Goal: Information Seeking & Learning: Learn about a topic

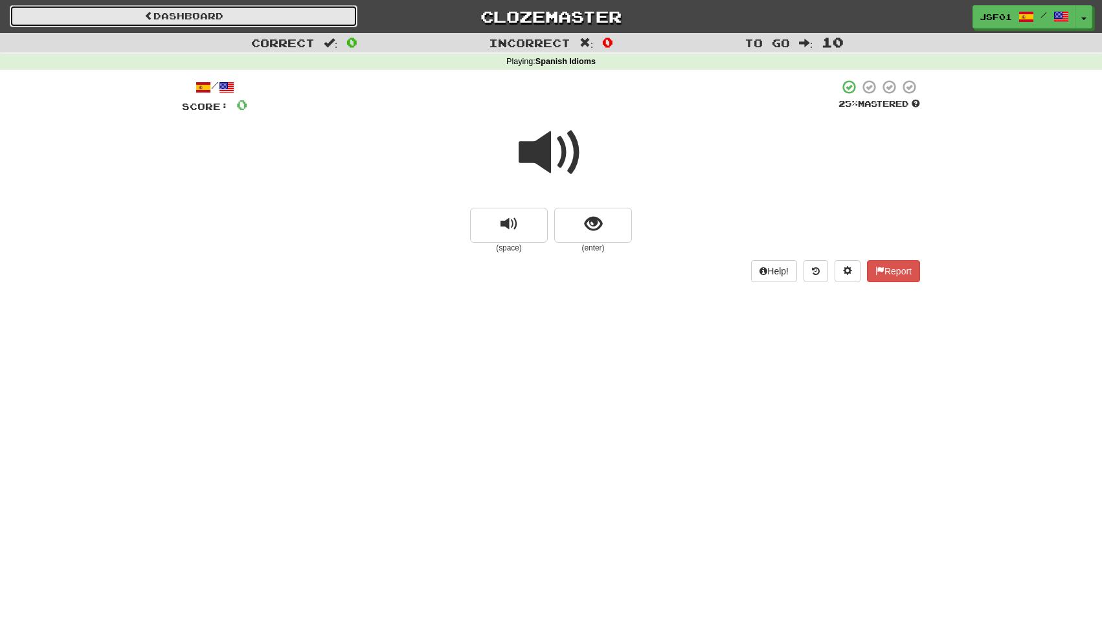
click at [196, 18] on link "Dashboard" at bounding box center [184, 16] width 348 height 22
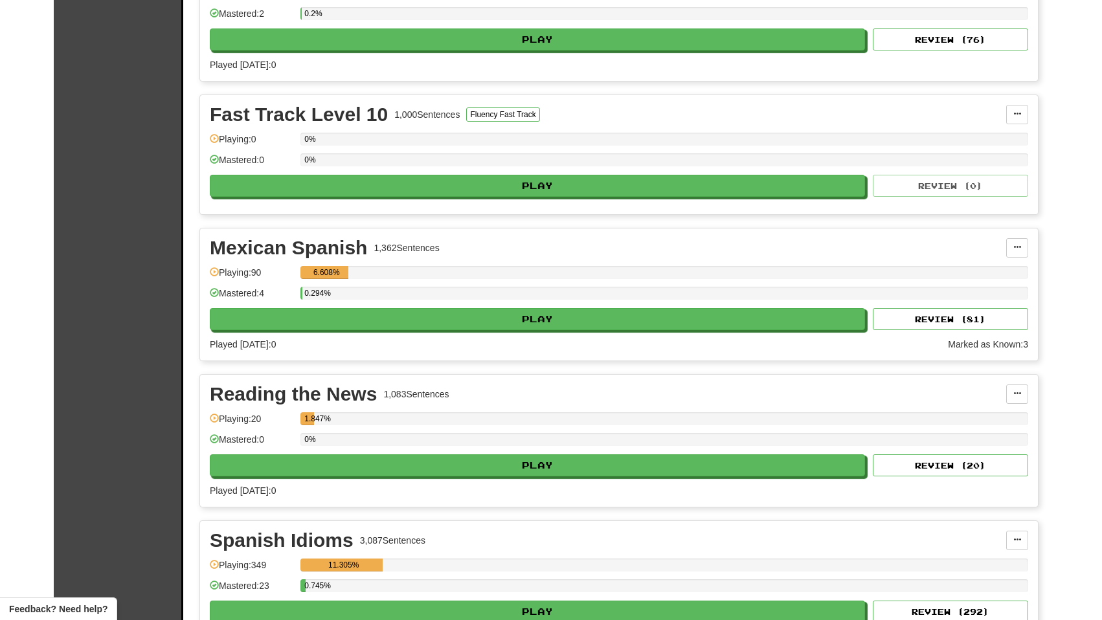
scroll to position [499, 0]
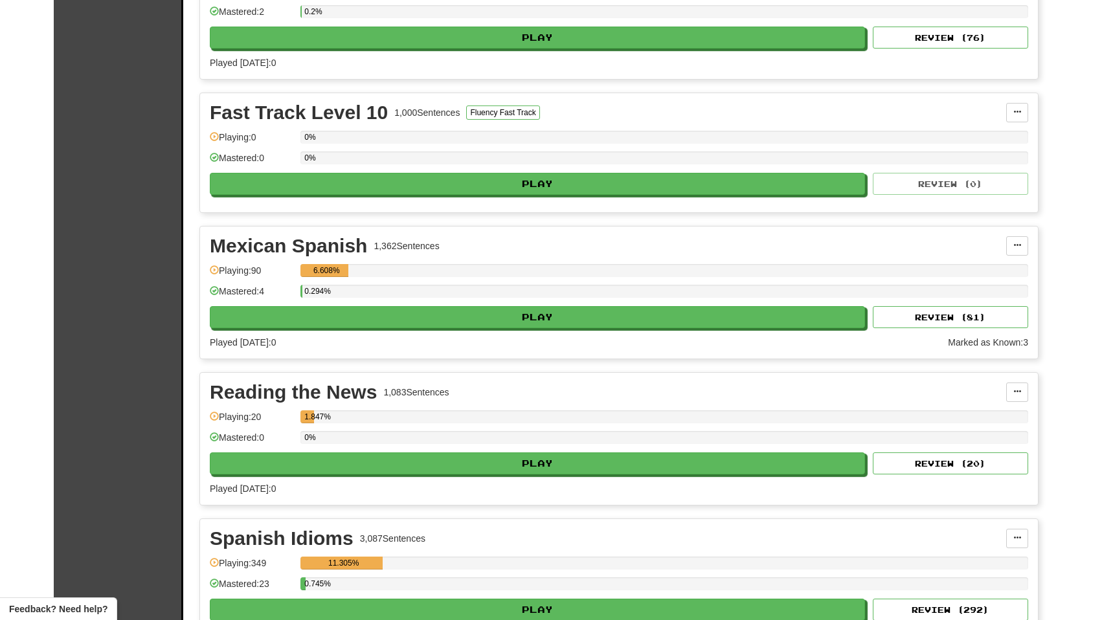
click at [1078, 61] on div "Clozemaster Dashboard Collections Cloze-Reading Dark Mode On Off Dashboard Coll…" at bounding box center [551, 97] width 1102 height 1193
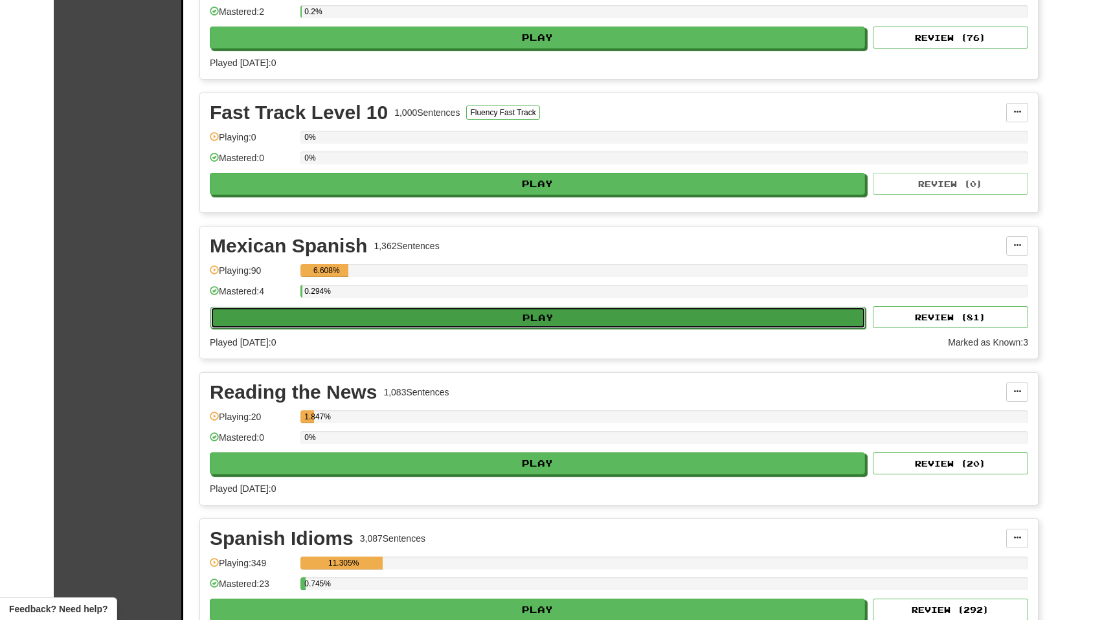
click at [460, 311] on button "Play" at bounding box center [537, 318] width 655 height 22
select select "**"
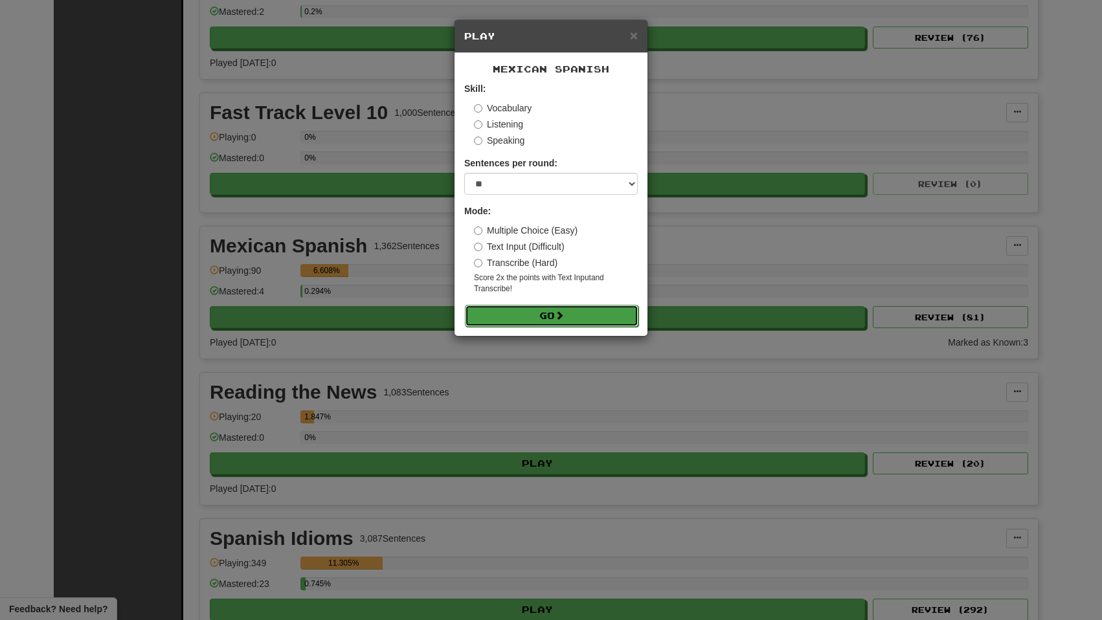
click at [574, 321] on button "Go" at bounding box center [552, 316] width 174 height 22
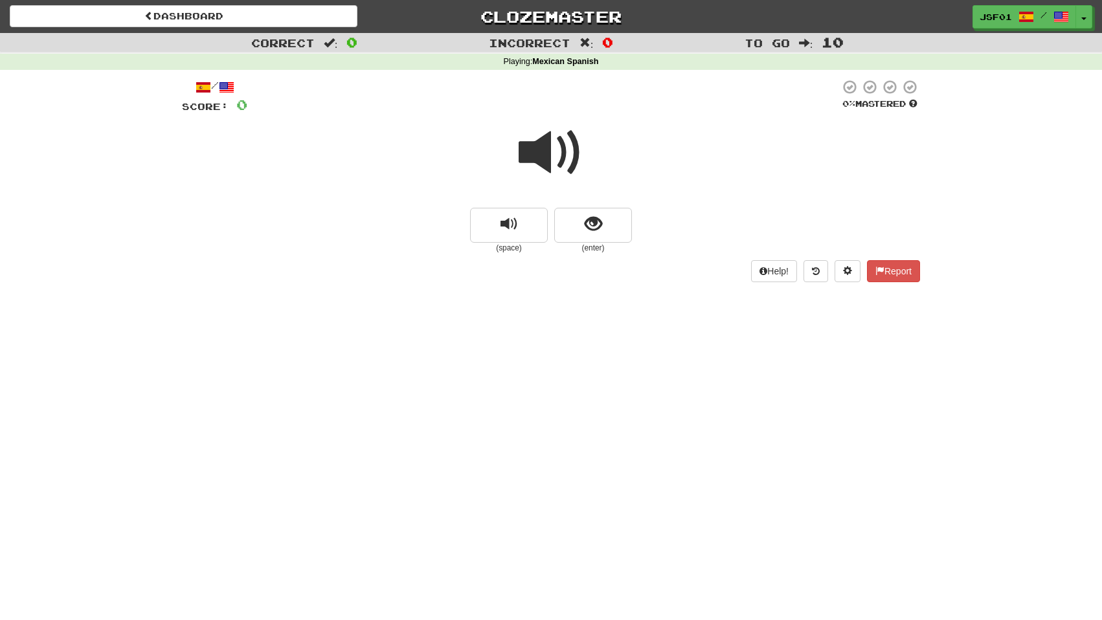
click at [552, 156] on span at bounding box center [551, 152] width 65 height 65
click at [599, 227] on span "show sentence" at bounding box center [593, 224] width 17 height 17
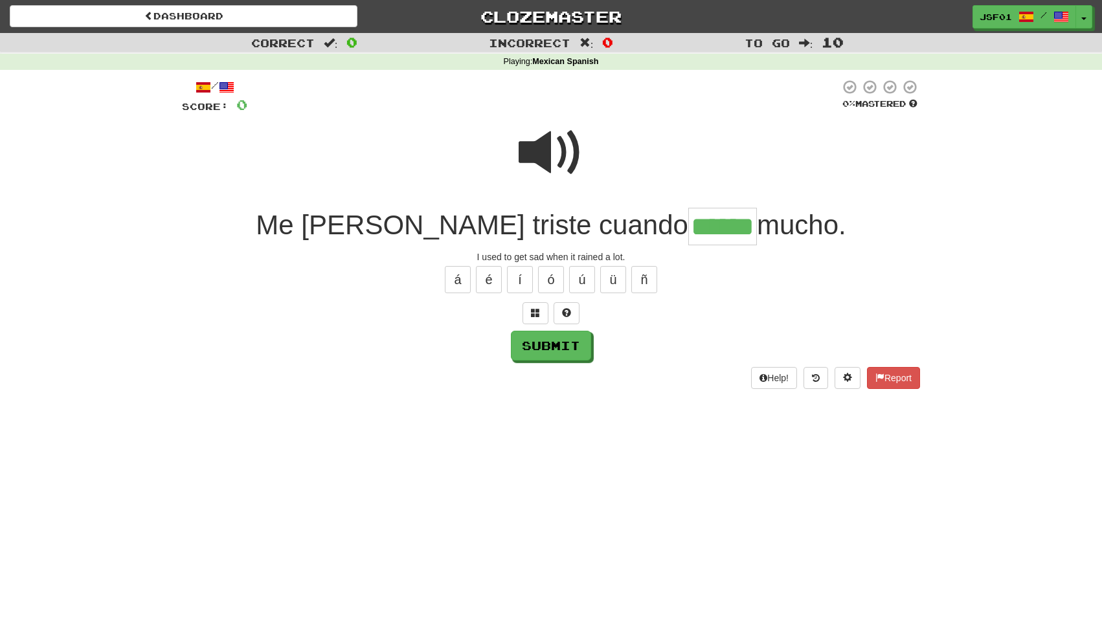
type input "******"
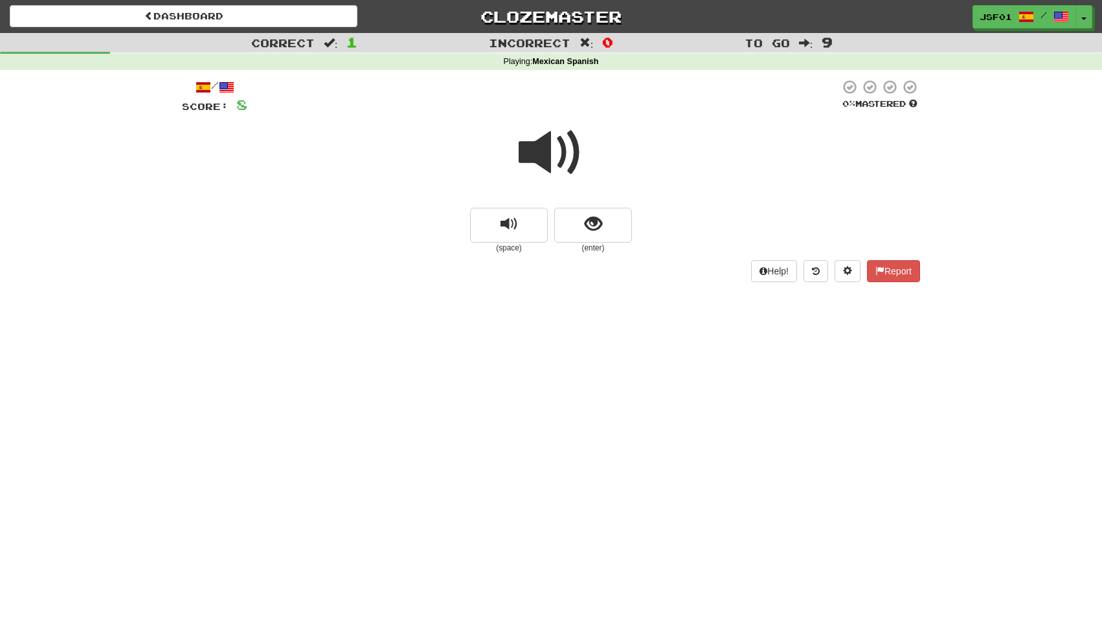
click at [562, 150] on span at bounding box center [551, 152] width 65 height 65
click at [563, 170] on span at bounding box center [551, 152] width 65 height 65
click at [599, 233] on span "show sentence" at bounding box center [593, 224] width 17 height 17
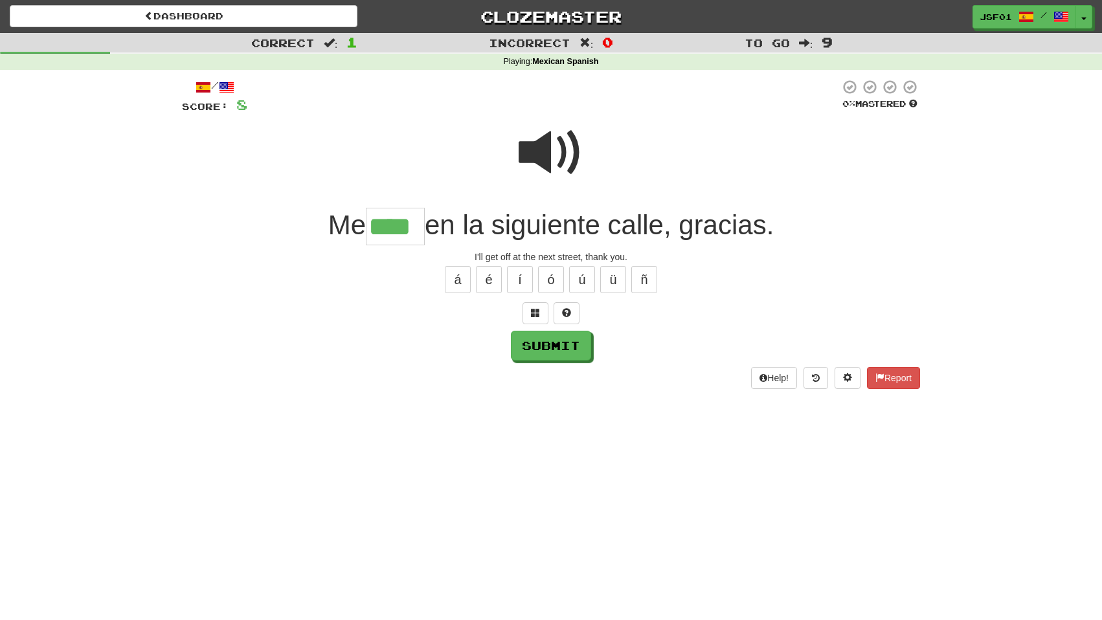
type input "****"
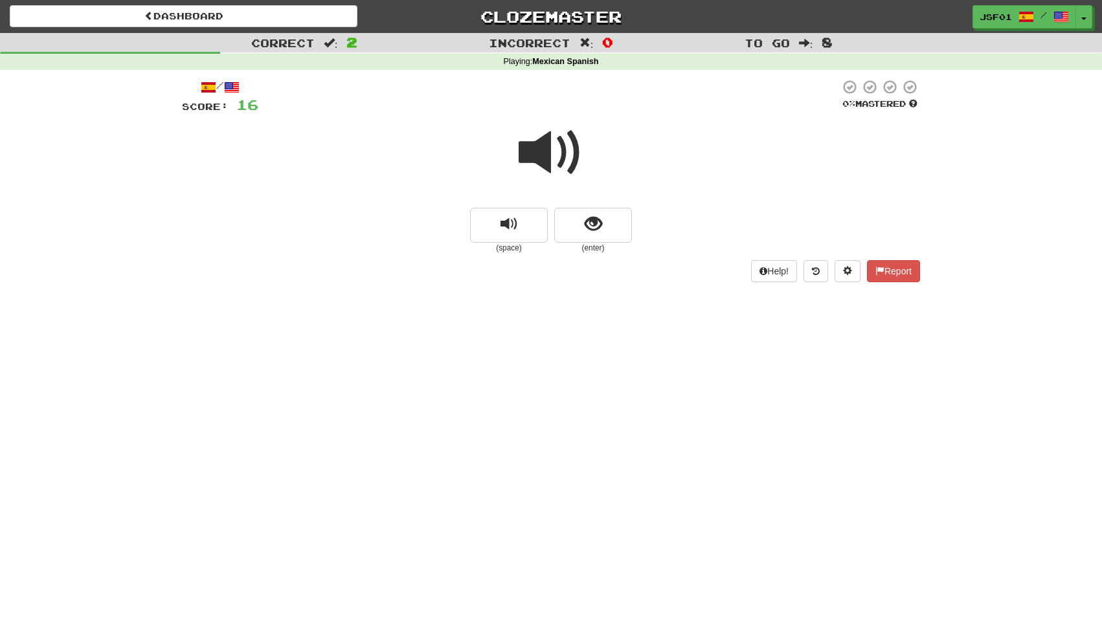
click at [571, 150] on span at bounding box center [551, 152] width 65 height 65
click at [598, 227] on span "show sentence" at bounding box center [593, 224] width 17 height 17
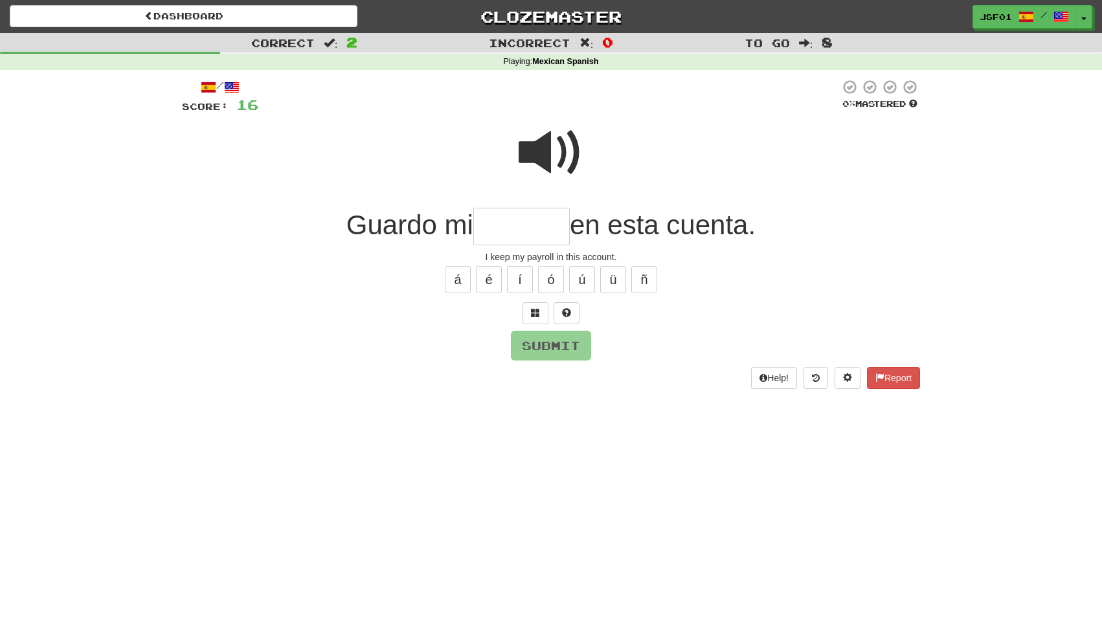
click at [543, 242] on input "text" at bounding box center [521, 227] width 96 height 38
type input "******"
click at [568, 348] on button "Submit" at bounding box center [552, 347] width 80 height 30
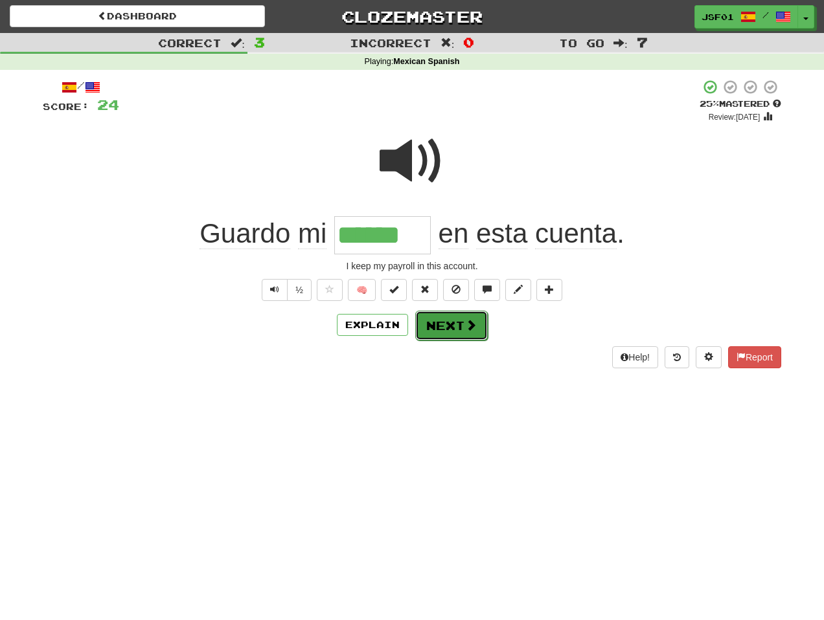
click at [466, 328] on span at bounding box center [471, 325] width 12 height 12
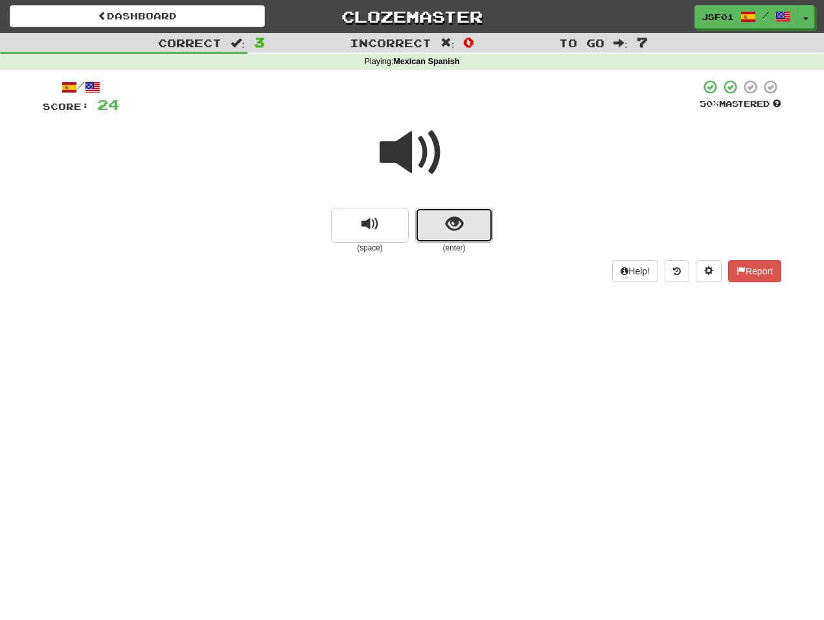
click at [464, 225] on button "show sentence" at bounding box center [454, 225] width 78 height 35
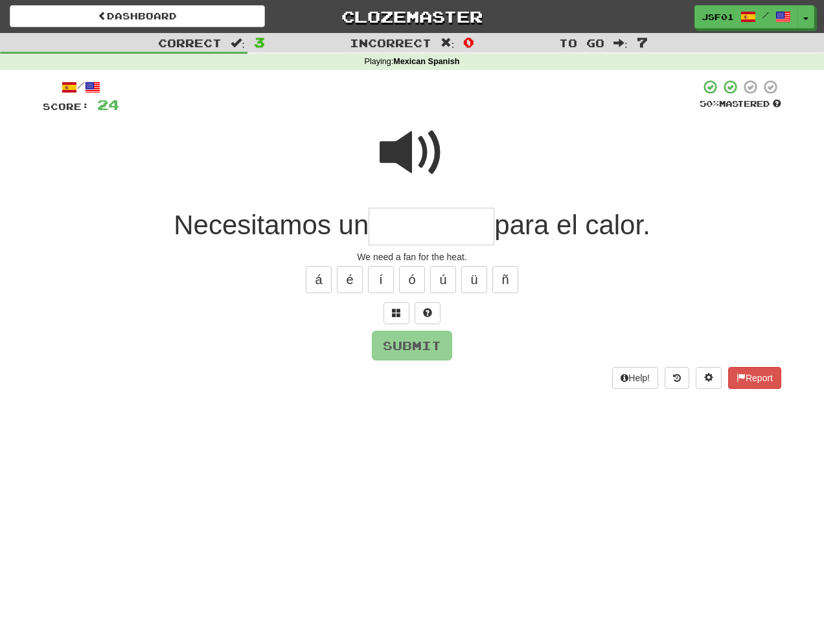
click at [444, 232] on input "text" at bounding box center [431, 227] width 126 height 38
type input "**********"
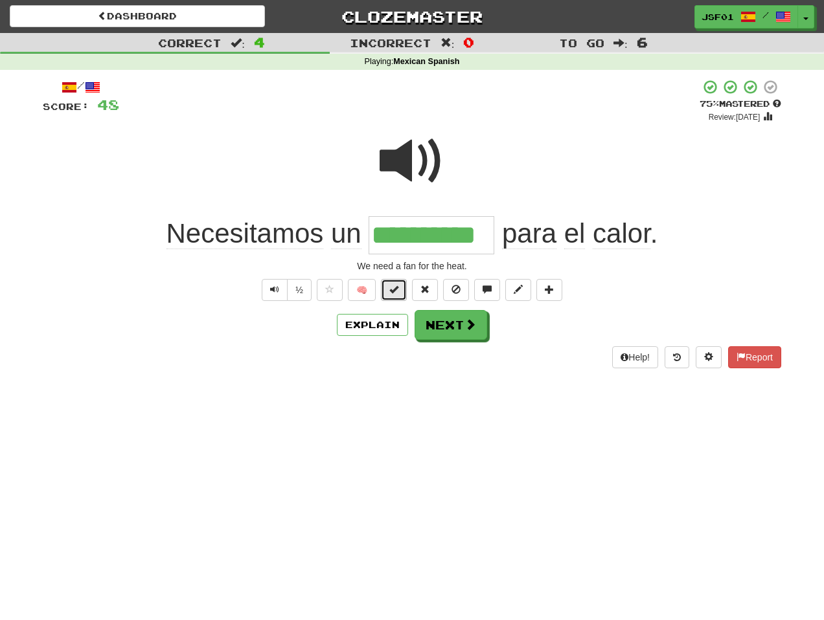
click at [391, 290] on span at bounding box center [393, 289] width 9 height 9
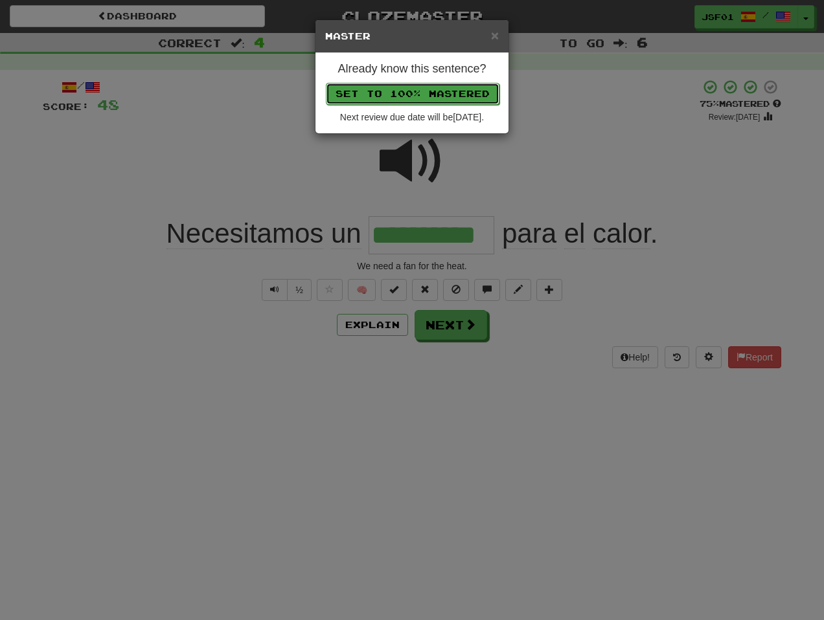
click at [453, 90] on button "Set to 100% Mastered" at bounding box center [413, 94] width 174 height 22
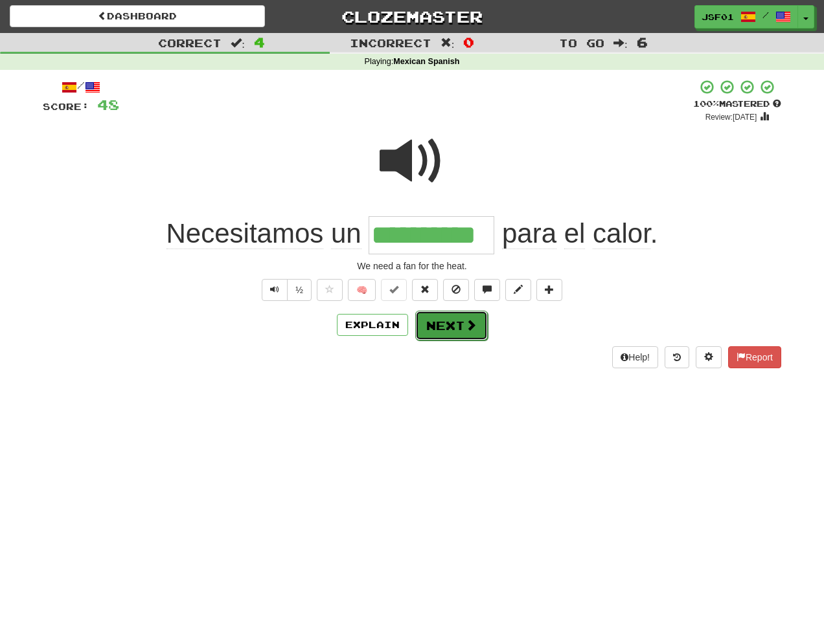
click at [465, 322] on span at bounding box center [471, 325] width 12 height 12
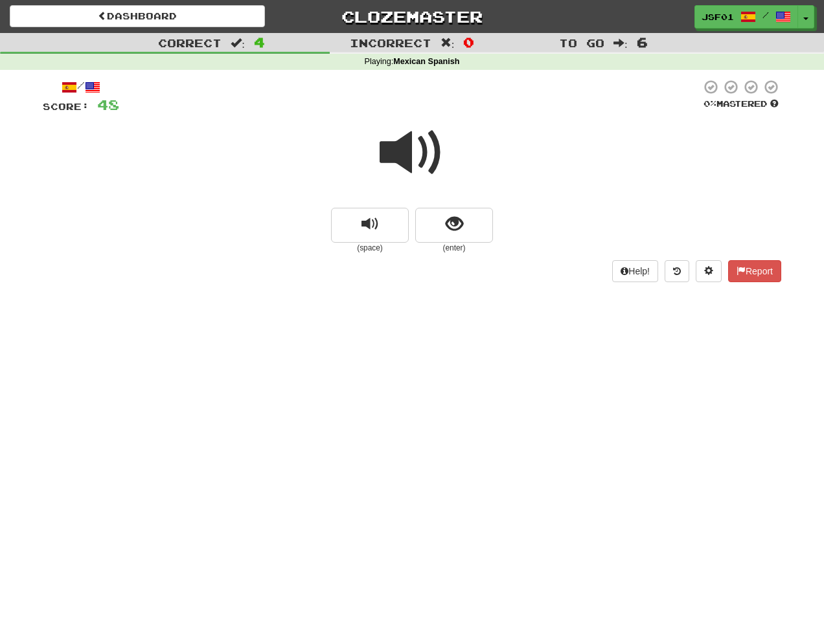
click at [418, 152] on span at bounding box center [411, 152] width 65 height 65
click at [418, 150] on span at bounding box center [411, 152] width 65 height 65
click at [429, 165] on span at bounding box center [411, 152] width 65 height 65
click at [454, 231] on span "show sentence" at bounding box center [453, 224] width 17 height 17
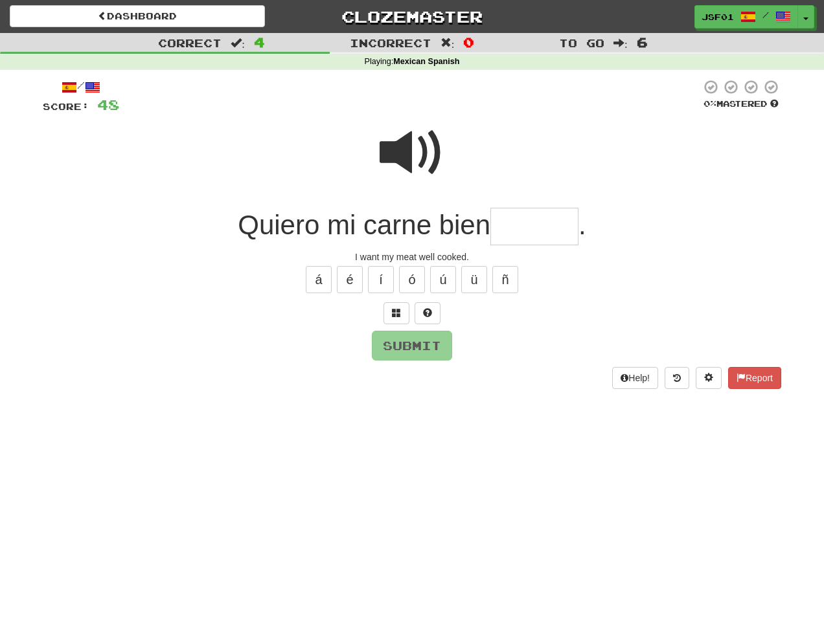
click at [510, 236] on input "text" at bounding box center [534, 227] width 88 height 38
type input "******"
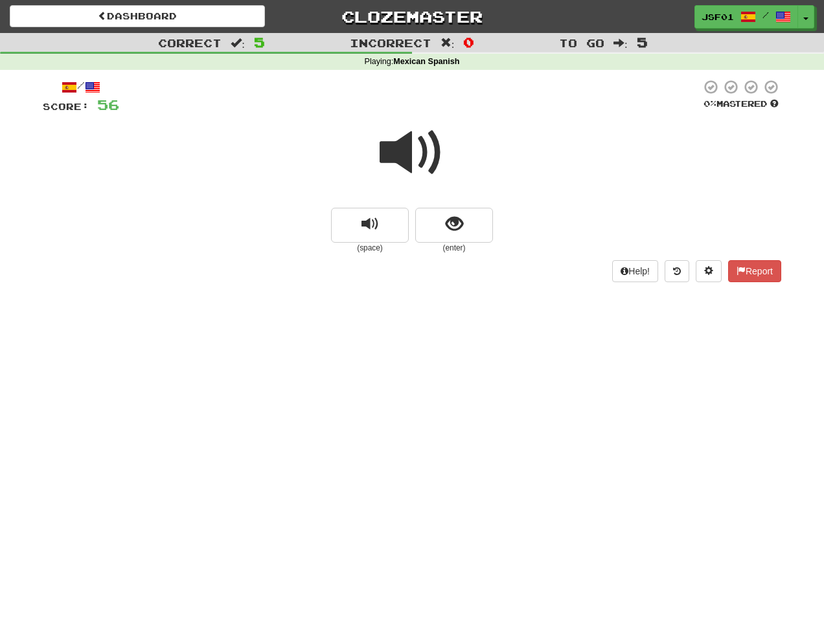
click at [408, 157] on span at bounding box center [411, 152] width 65 height 65
click at [416, 146] on span at bounding box center [411, 152] width 65 height 65
click at [407, 152] on span at bounding box center [411, 152] width 65 height 65
click at [463, 232] on button "show sentence" at bounding box center [454, 225] width 78 height 35
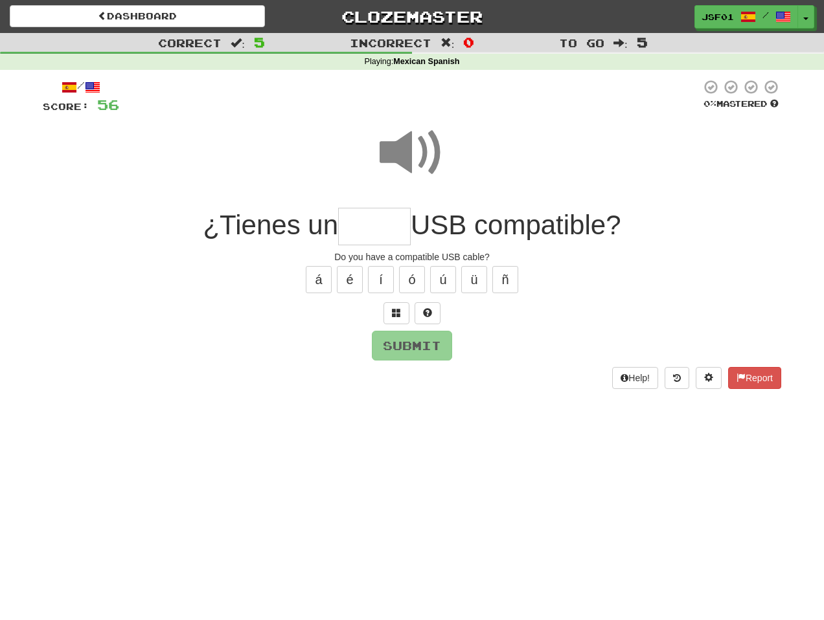
click at [391, 231] on input "text" at bounding box center [374, 227] width 73 height 38
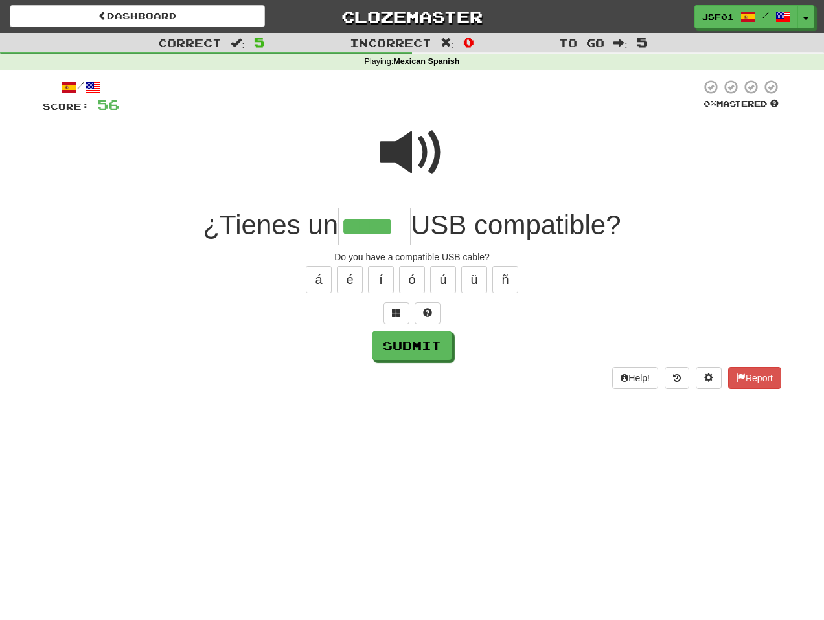
type input "*****"
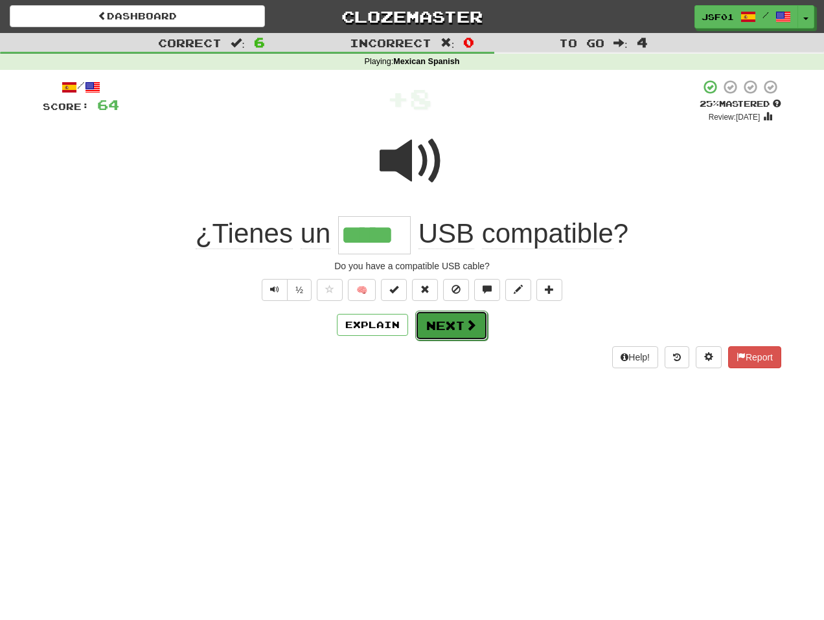
click at [461, 329] on button "Next" at bounding box center [451, 326] width 73 height 30
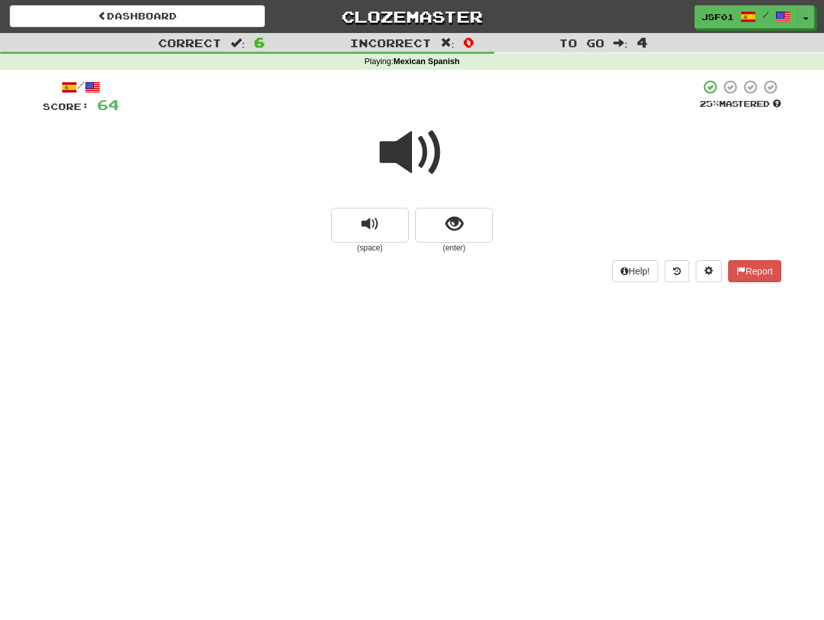
click at [429, 150] on span at bounding box center [411, 152] width 65 height 65
click at [464, 232] on button "show sentence" at bounding box center [454, 225] width 78 height 35
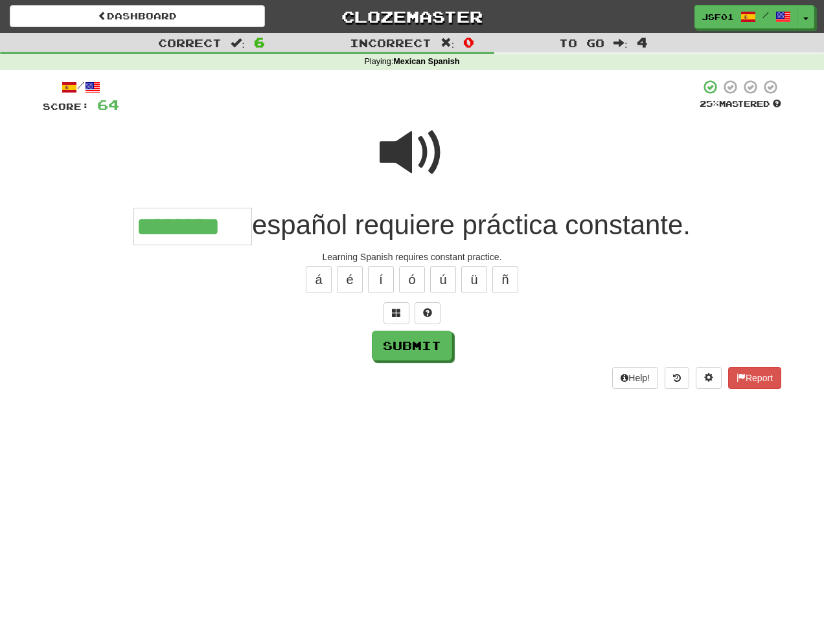
type input "********"
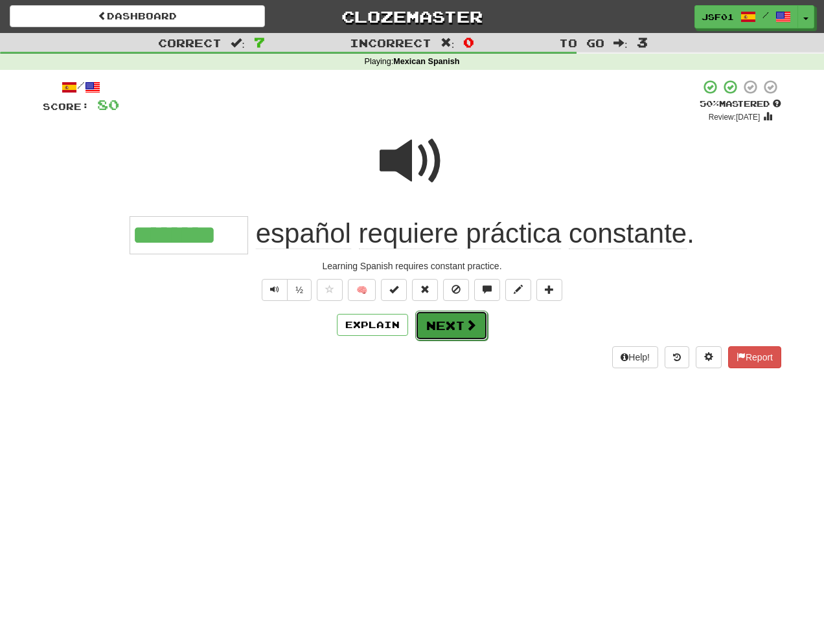
click at [447, 328] on button "Next" at bounding box center [451, 326] width 73 height 30
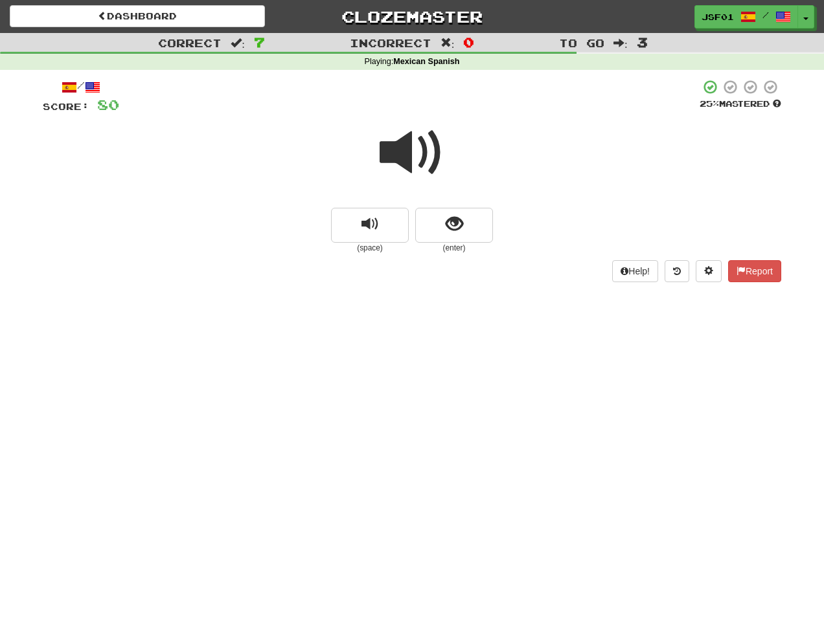
click at [415, 152] on span at bounding box center [411, 152] width 65 height 65
click at [467, 225] on button "show sentence" at bounding box center [454, 225] width 78 height 35
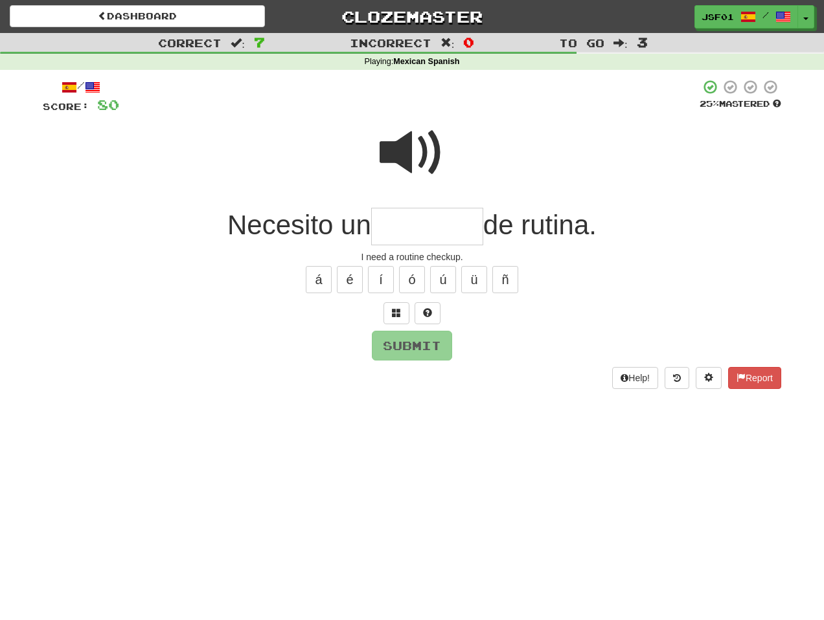
click at [447, 233] on input "text" at bounding box center [427, 227] width 112 height 38
type input "*******"
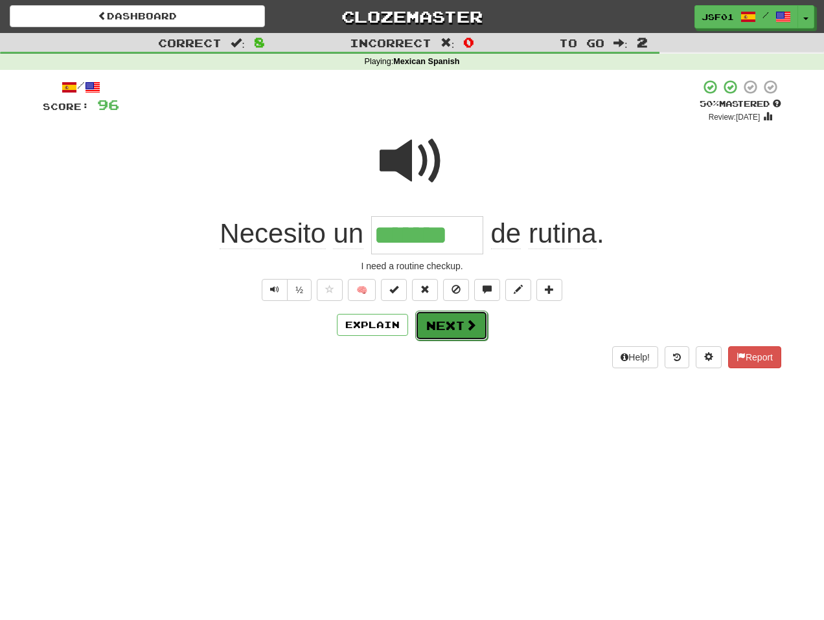
click at [456, 323] on button "Next" at bounding box center [451, 326] width 73 height 30
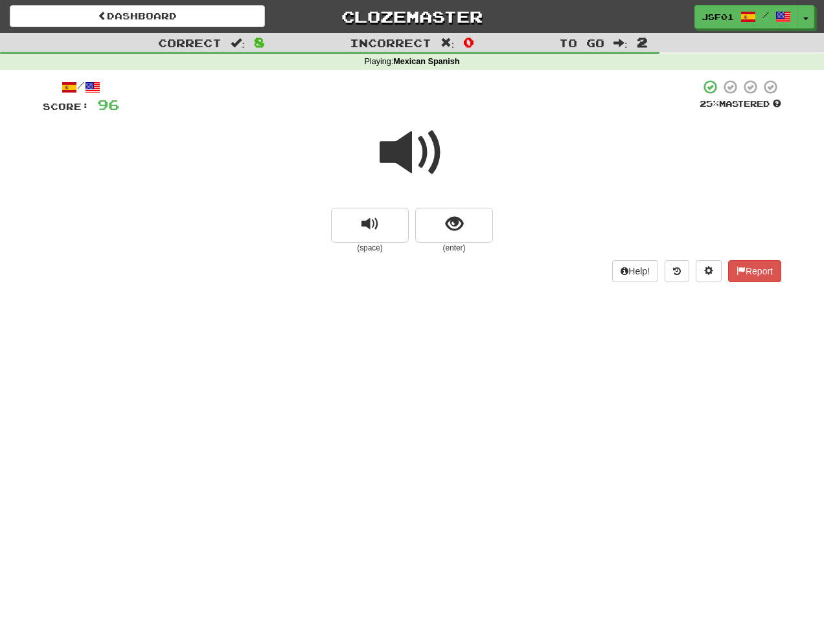
click at [421, 164] on span at bounding box center [411, 152] width 65 height 65
click at [446, 217] on span "show sentence" at bounding box center [453, 224] width 17 height 17
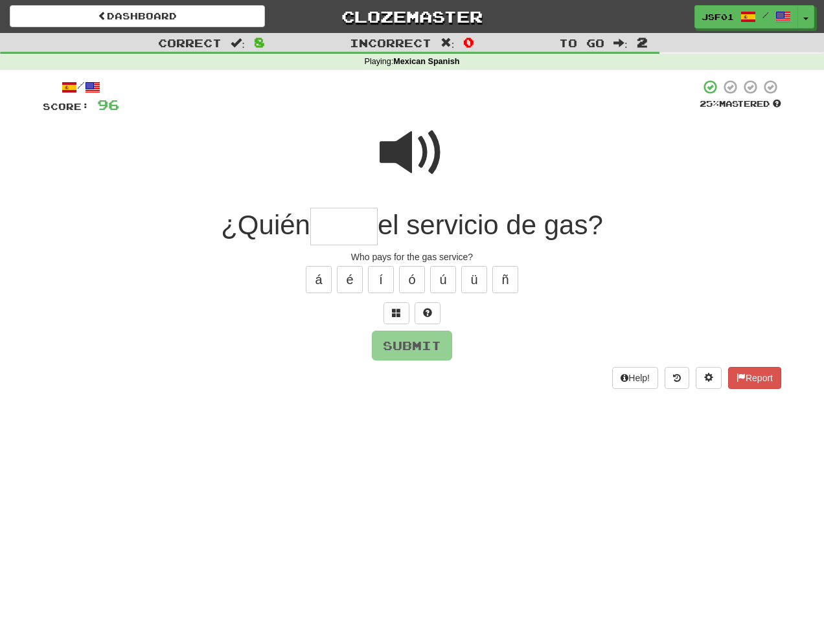
click at [401, 142] on span at bounding box center [411, 152] width 65 height 65
click at [329, 225] on input "text" at bounding box center [343, 227] width 67 height 38
type input "****"
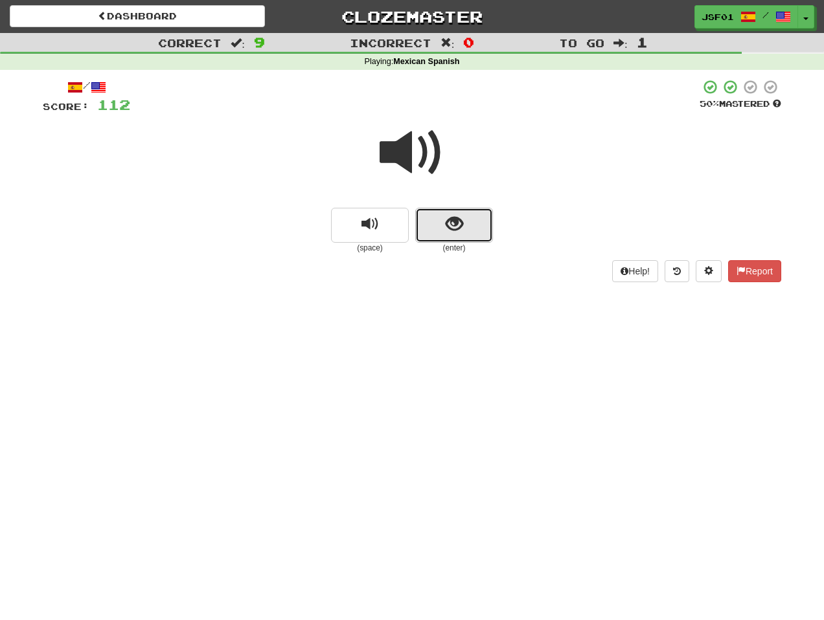
click at [460, 230] on span "show sentence" at bounding box center [453, 224] width 17 height 17
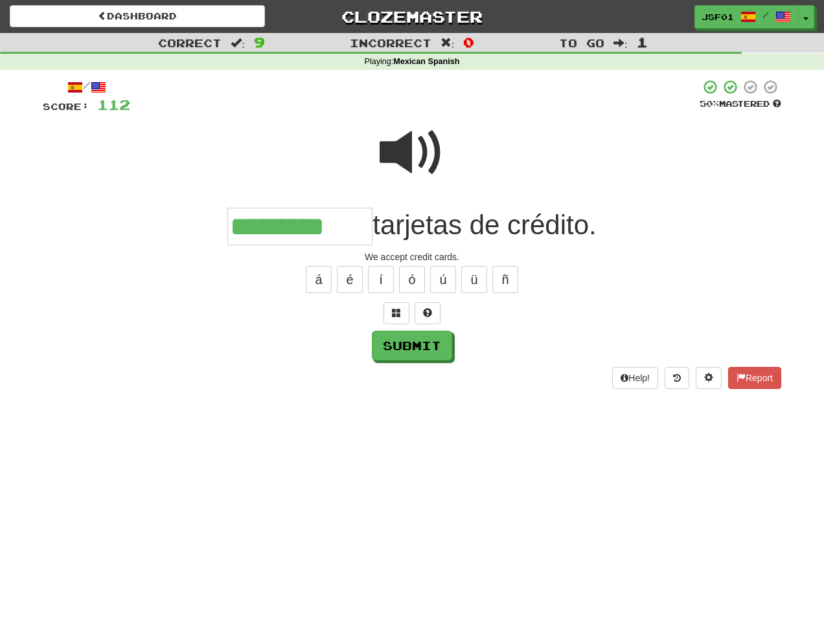
type input "*********"
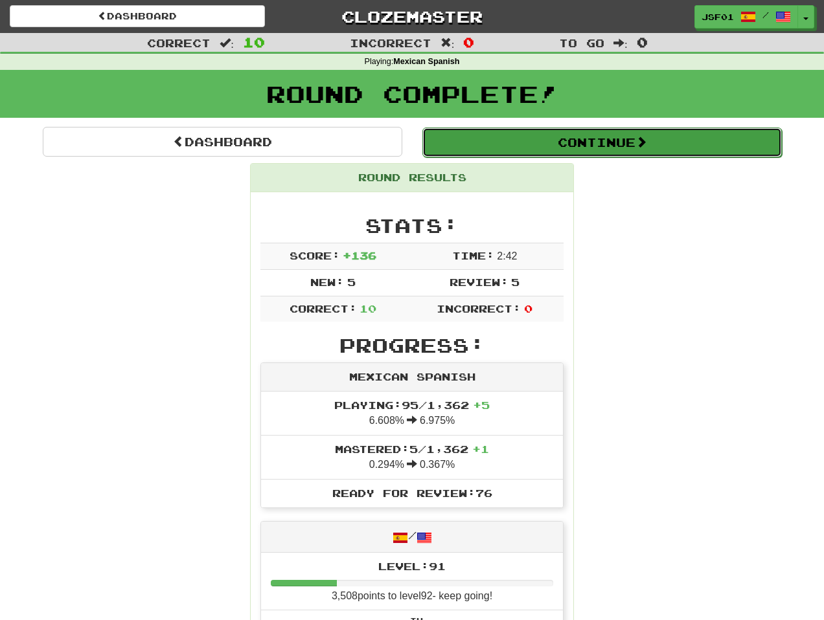
click at [601, 144] on button "Continue" at bounding box center [601, 143] width 359 height 30
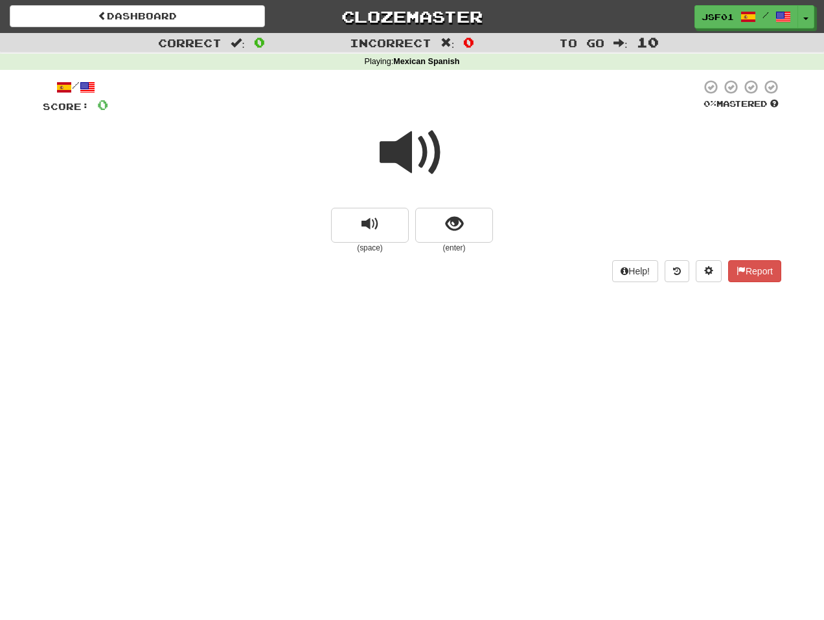
click at [410, 169] on span at bounding box center [411, 152] width 65 height 65
click at [442, 233] on button "show sentence" at bounding box center [454, 225] width 78 height 35
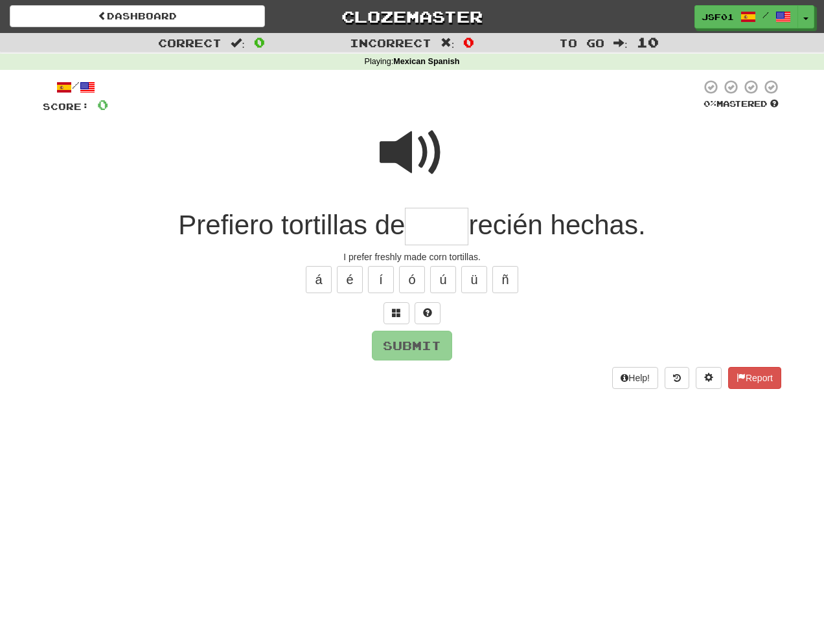
click at [440, 236] on input "text" at bounding box center [436, 227] width 63 height 38
type input "*"
click at [436, 137] on span at bounding box center [411, 152] width 65 height 65
click at [433, 234] on input "*" at bounding box center [436, 227] width 63 height 38
type input "****"
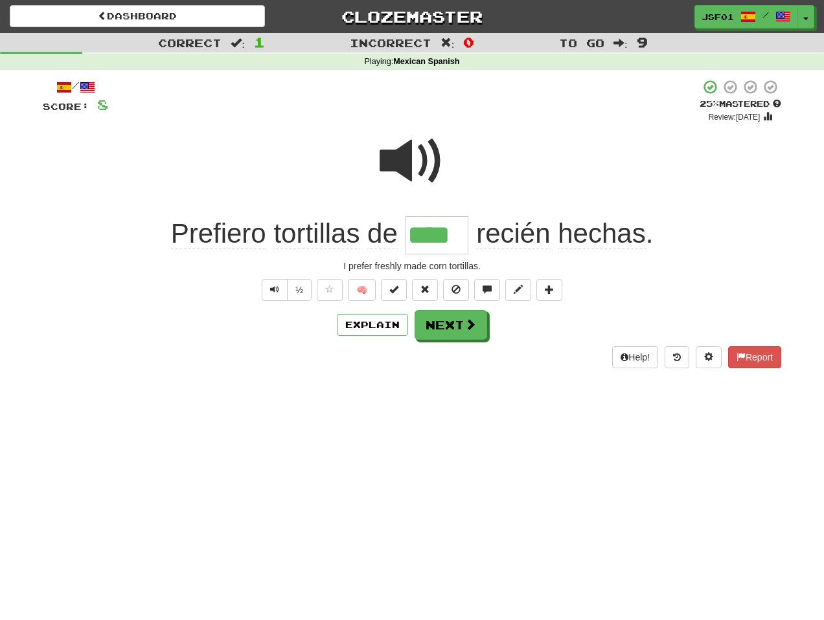
click at [449, 343] on div "/ Score: 8 + 8 25 % Mastered Review: 2025-09-22 Prefiero tortillas de **** reci…" at bounding box center [412, 223] width 738 height 289
click at [455, 326] on button "Next" at bounding box center [451, 326] width 73 height 30
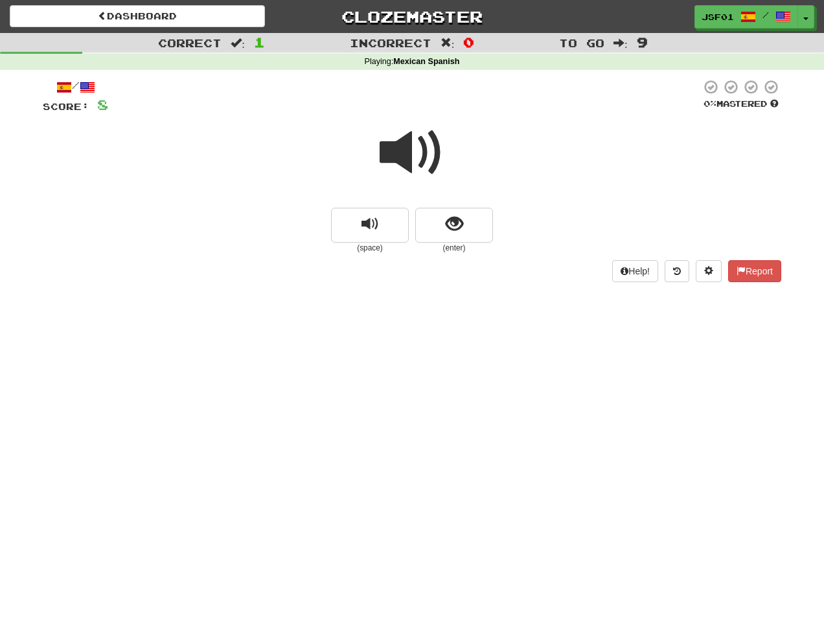
click at [420, 159] on span at bounding box center [411, 152] width 65 height 65
click at [451, 216] on span "show sentence" at bounding box center [453, 224] width 17 height 17
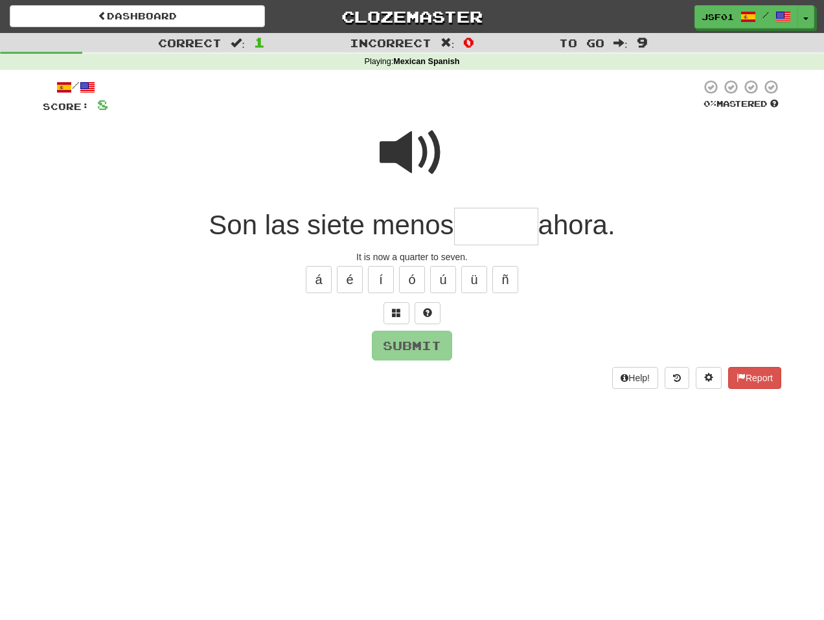
click at [469, 240] on input "text" at bounding box center [496, 227] width 84 height 38
type input "******"
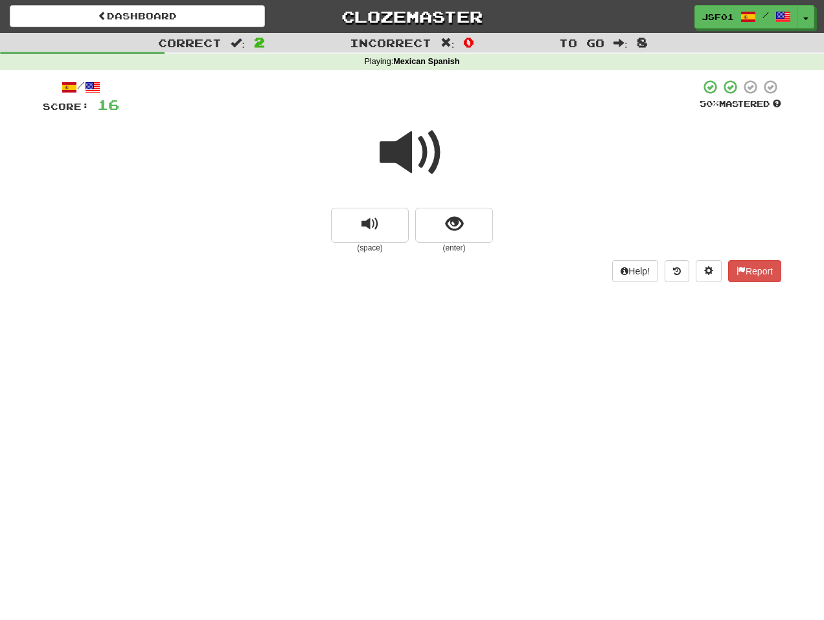
click at [417, 154] on span at bounding box center [411, 152] width 65 height 65
click at [449, 225] on span "show sentence" at bounding box center [453, 224] width 17 height 17
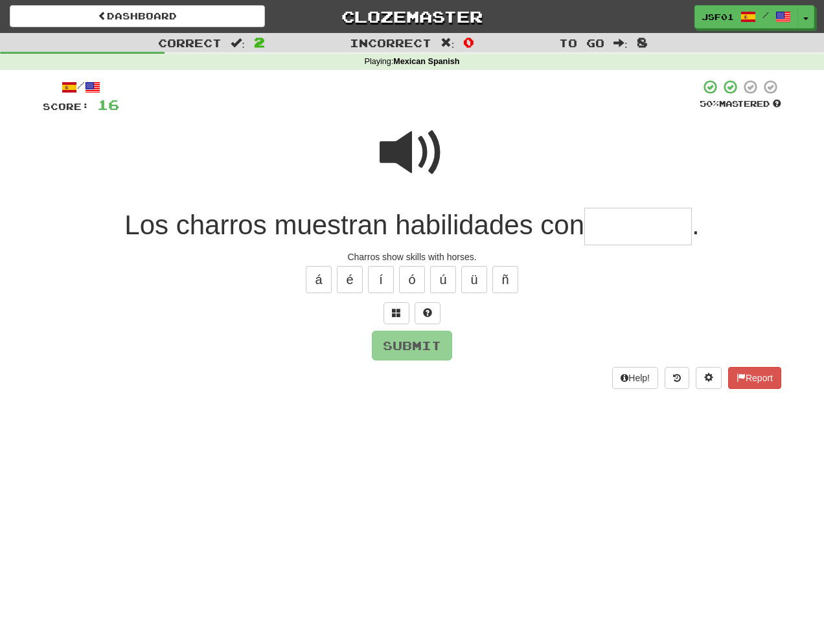
click at [621, 232] on input "text" at bounding box center [637, 227] width 107 height 38
type input "********"
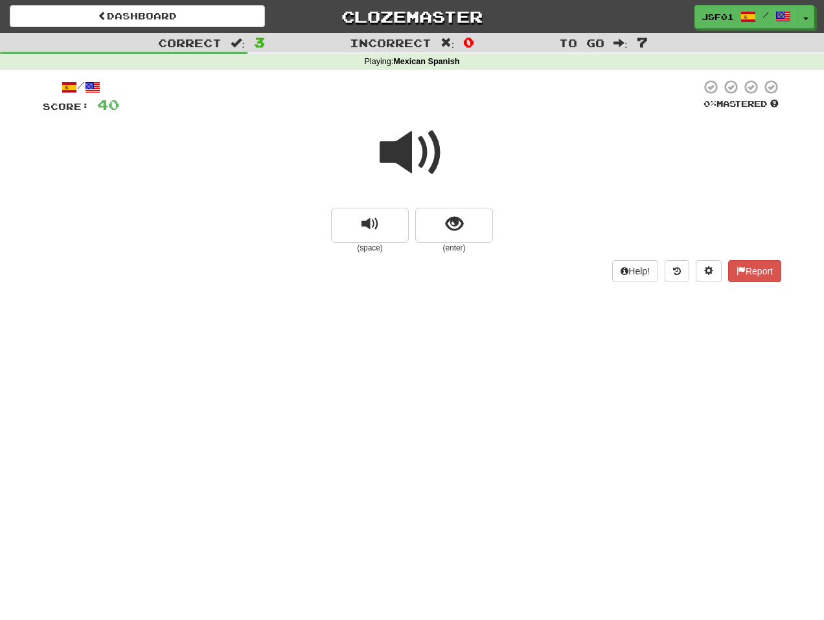
click at [405, 157] on span at bounding box center [411, 152] width 65 height 65
click at [458, 231] on span "show sentence" at bounding box center [453, 224] width 17 height 17
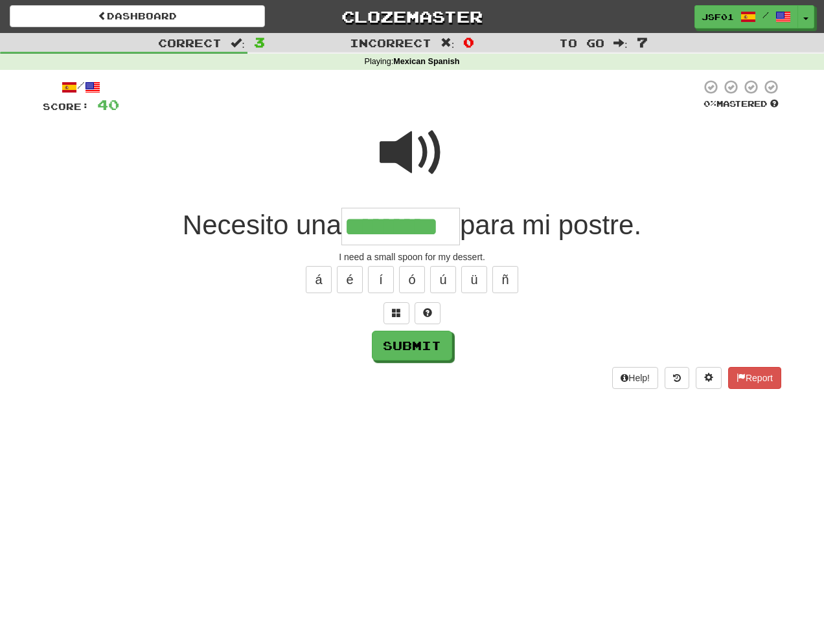
type input "*********"
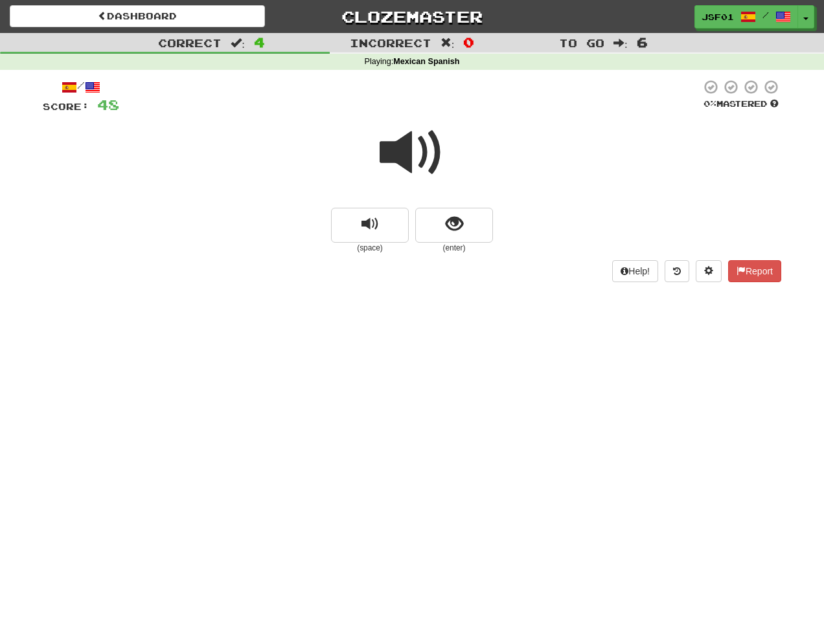
click at [434, 166] on span at bounding box center [411, 152] width 65 height 65
click at [465, 231] on button "show sentence" at bounding box center [454, 225] width 78 height 35
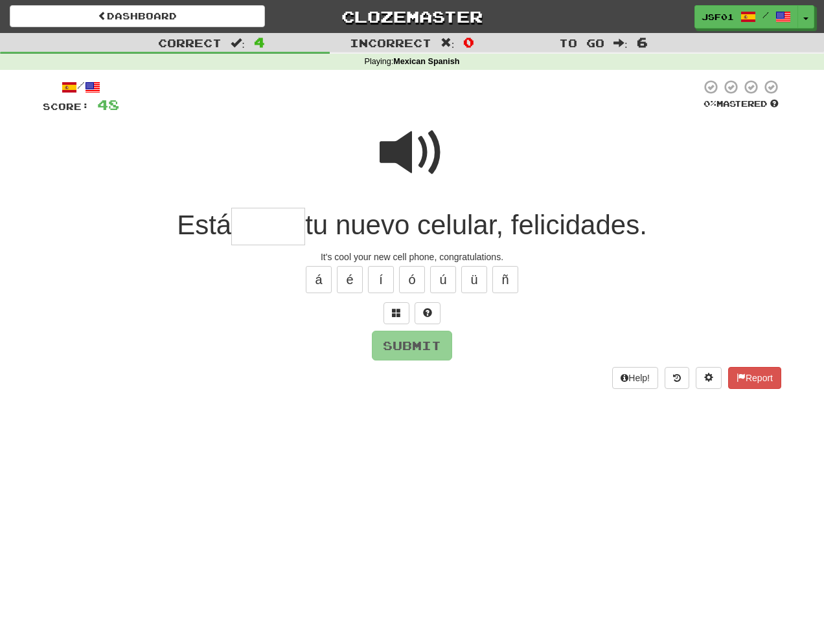
click at [267, 225] on input "text" at bounding box center [268, 227] width 74 height 38
type input "*****"
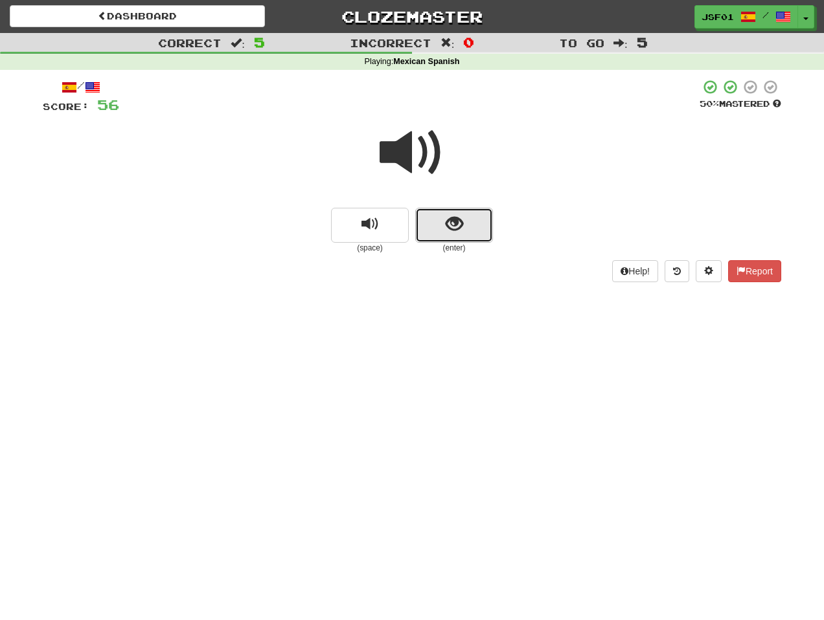
click at [459, 227] on span "show sentence" at bounding box center [453, 224] width 17 height 17
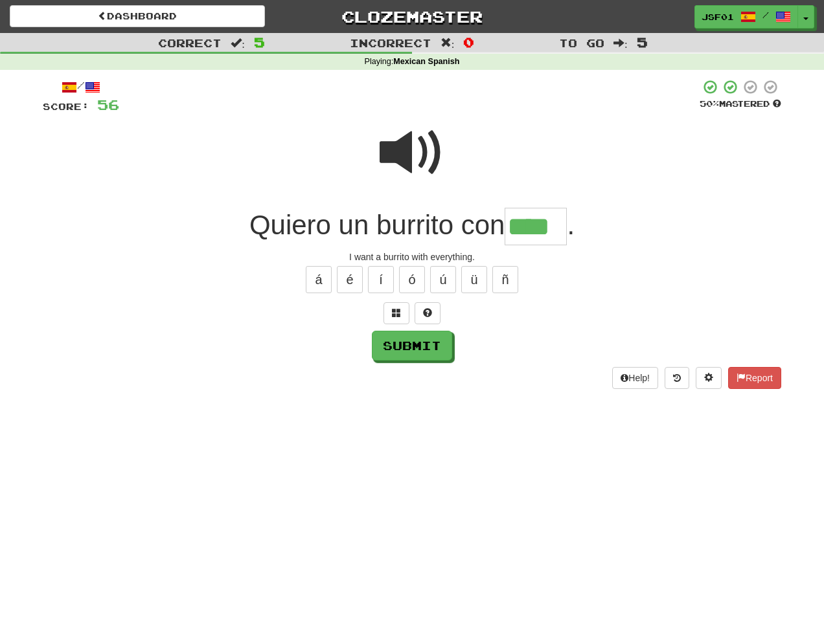
type input "****"
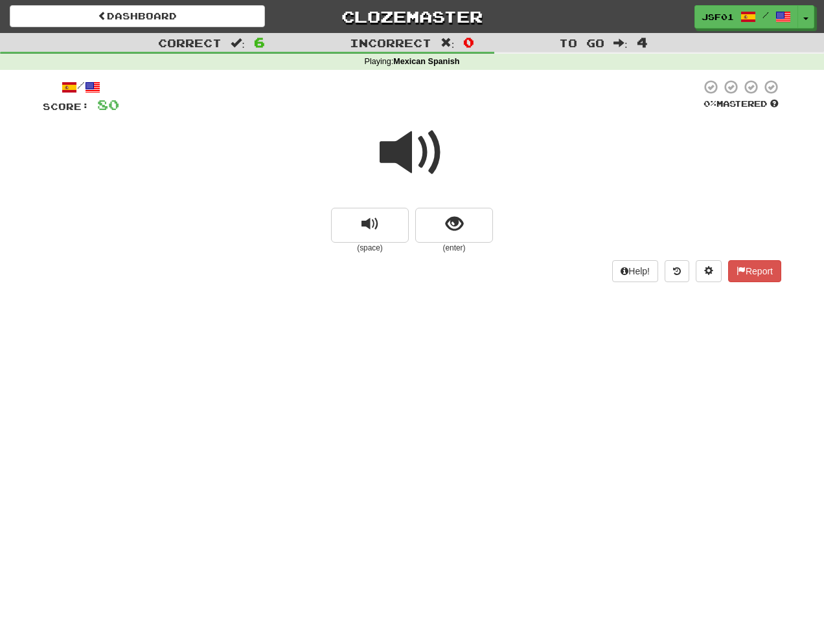
click at [409, 155] on span at bounding box center [411, 152] width 65 height 65
click at [456, 231] on span "show sentence" at bounding box center [453, 224] width 17 height 17
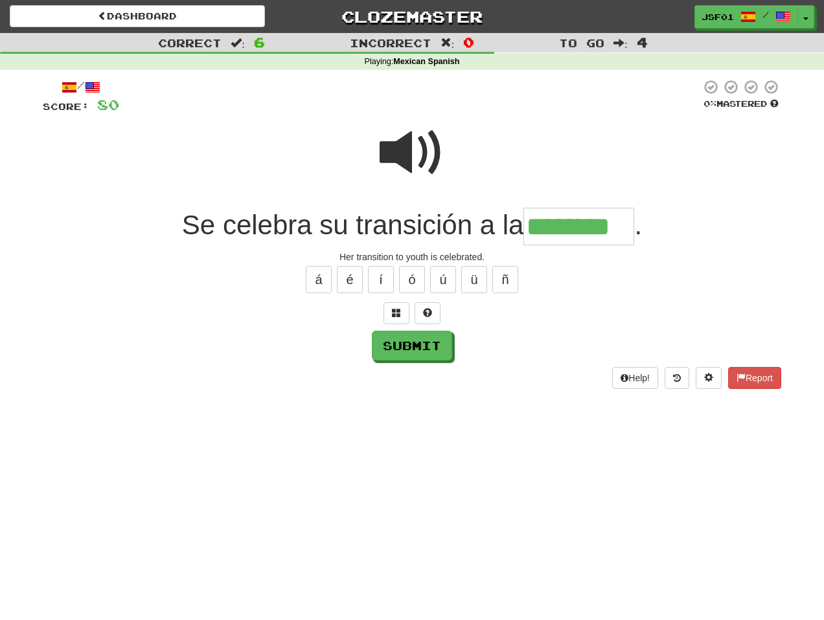
type input "********"
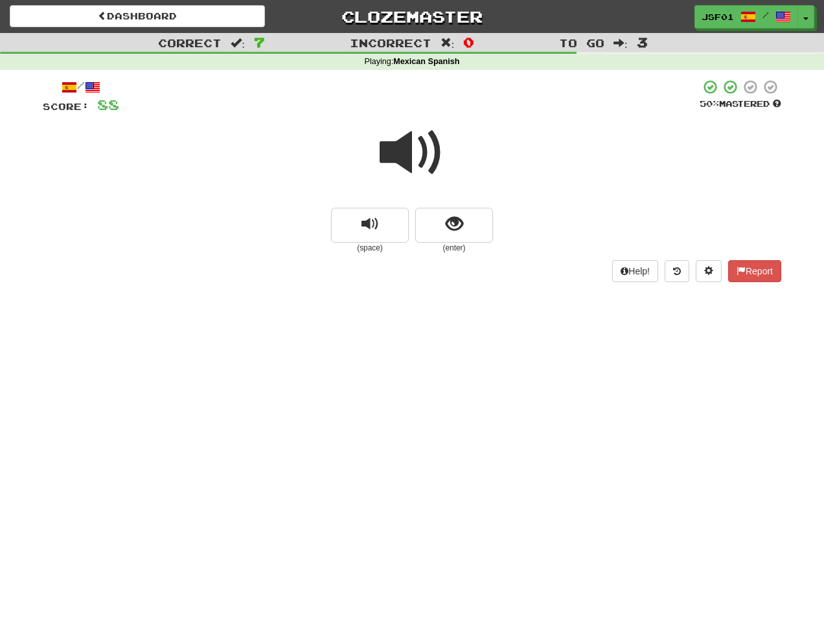
click at [414, 162] on span at bounding box center [411, 152] width 65 height 65
click at [468, 232] on button "show sentence" at bounding box center [454, 225] width 78 height 35
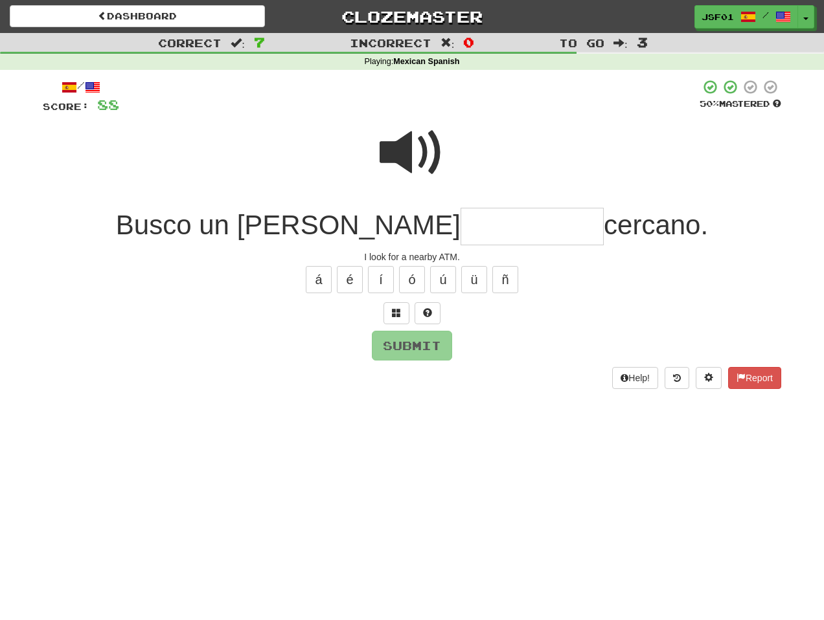
click at [460, 219] on input "text" at bounding box center [531, 227] width 143 height 38
type input "**********"
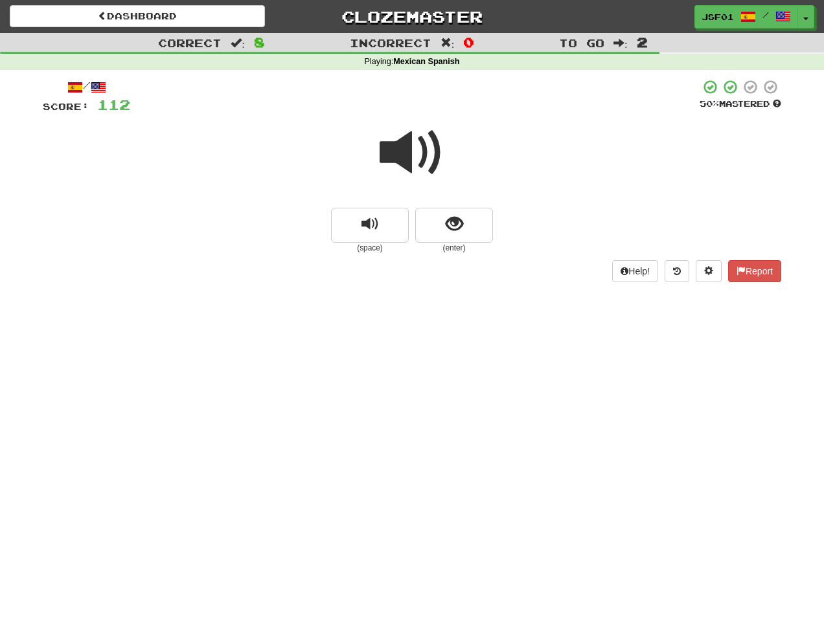
click at [431, 161] on span at bounding box center [411, 152] width 65 height 65
click at [456, 224] on span "show sentence" at bounding box center [453, 224] width 17 height 17
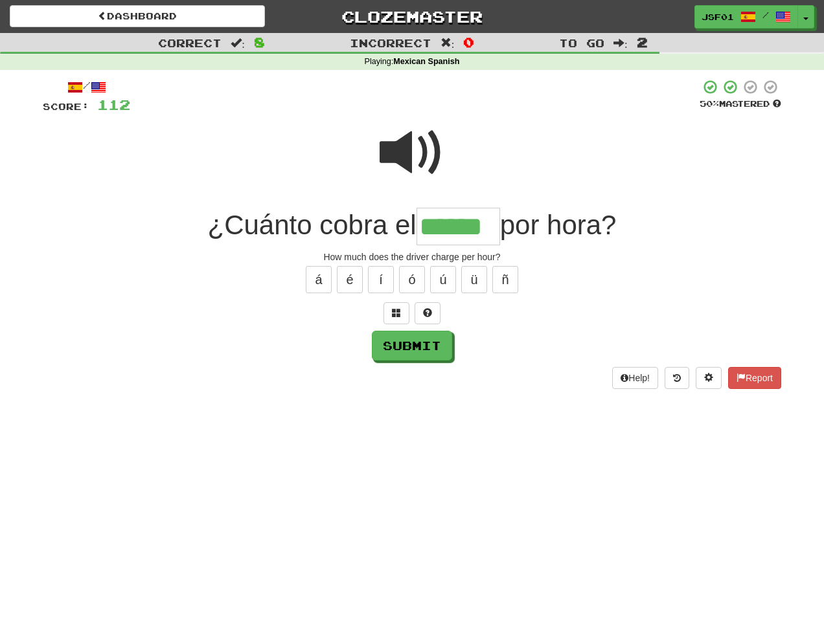
type input "******"
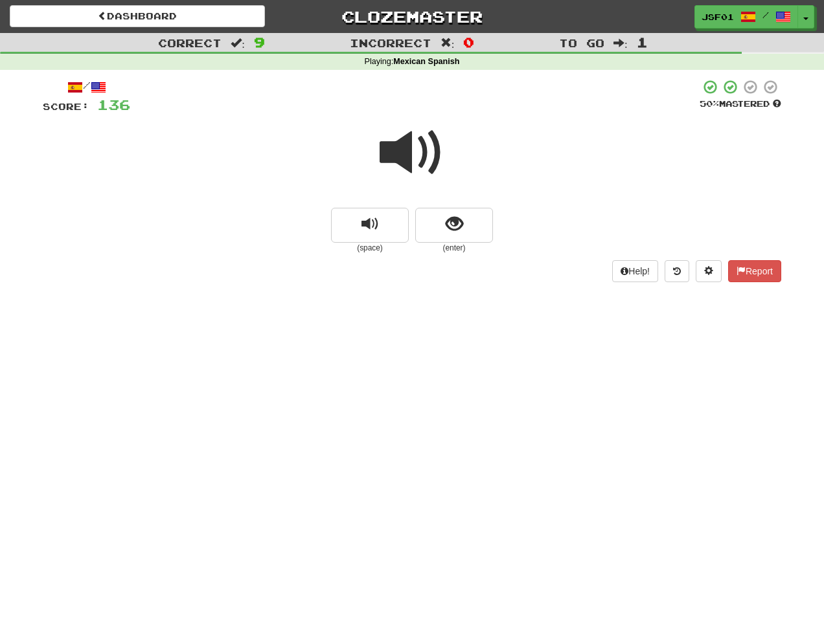
click at [426, 157] on span at bounding box center [411, 152] width 65 height 65
click at [412, 145] on span at bounding box center [411, 152] width 65 height 65
click at [462, 231] on span "show sentence" at bounding box center [453, 224] width 17 height 17
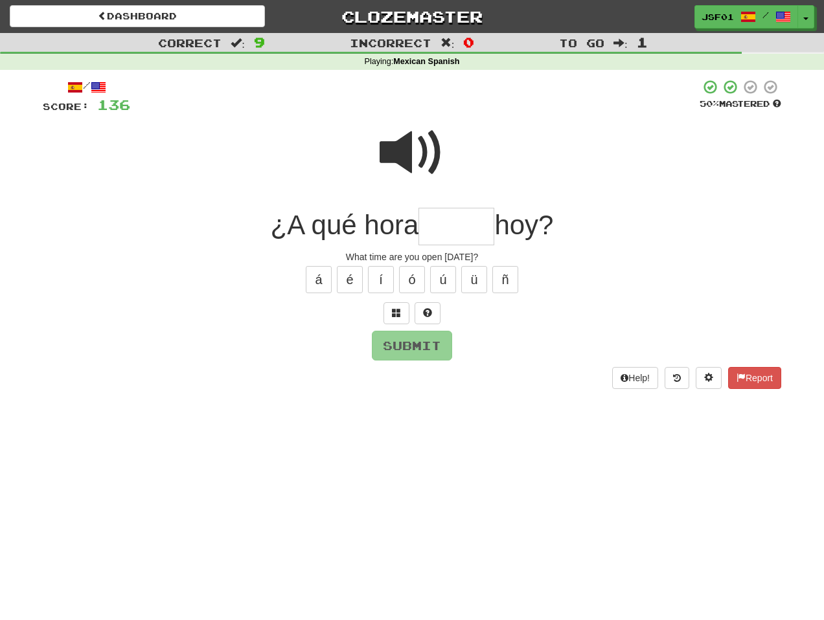
click at [409, 148] on span at bounding box center [411, 152] width 65 height 65
click at [434, 228] on input "text" at bounding box center [456, 227] width 76 height 38
type input "*****"
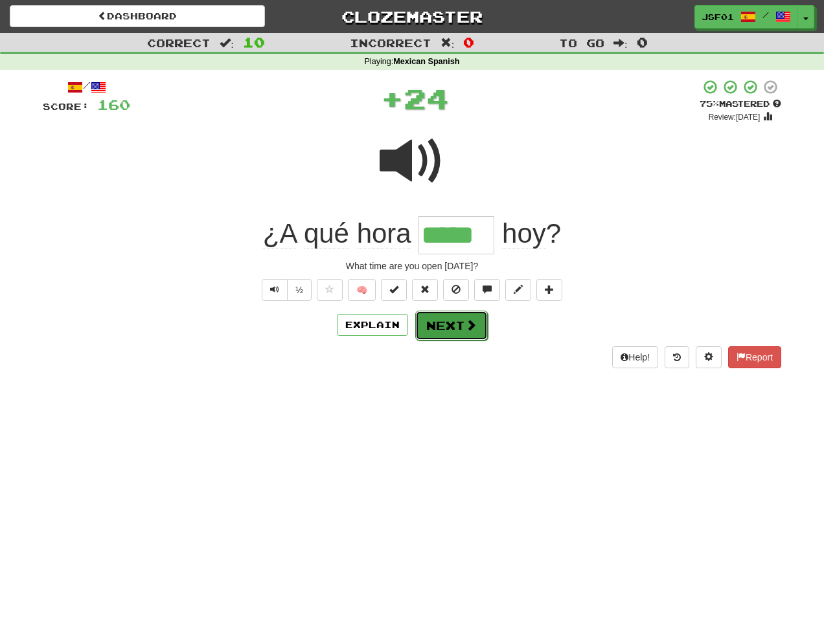
click at [466, 320] on span at bounding box center [471, 325] width 12 height 12
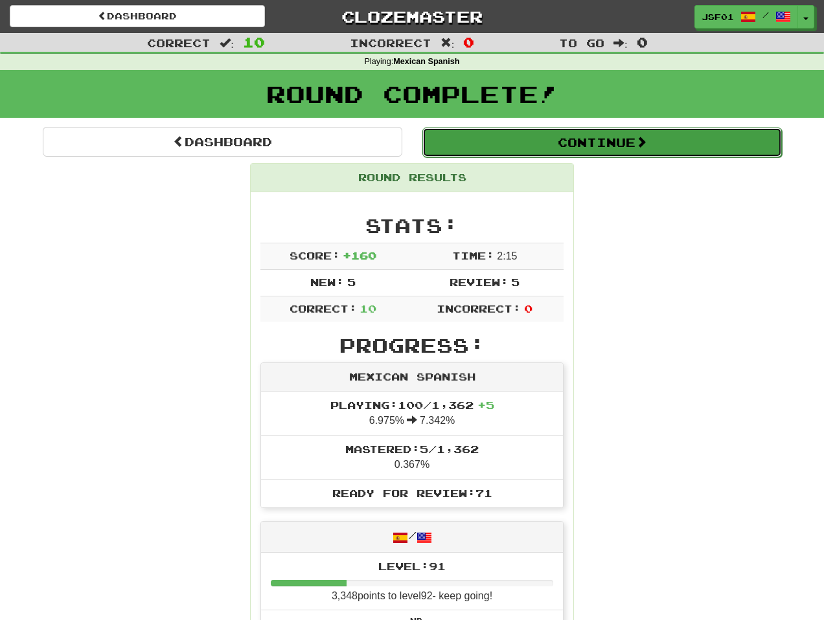
click at [603, 149] on button "Continue" at bounding box center [601, 143] width 359 height 30
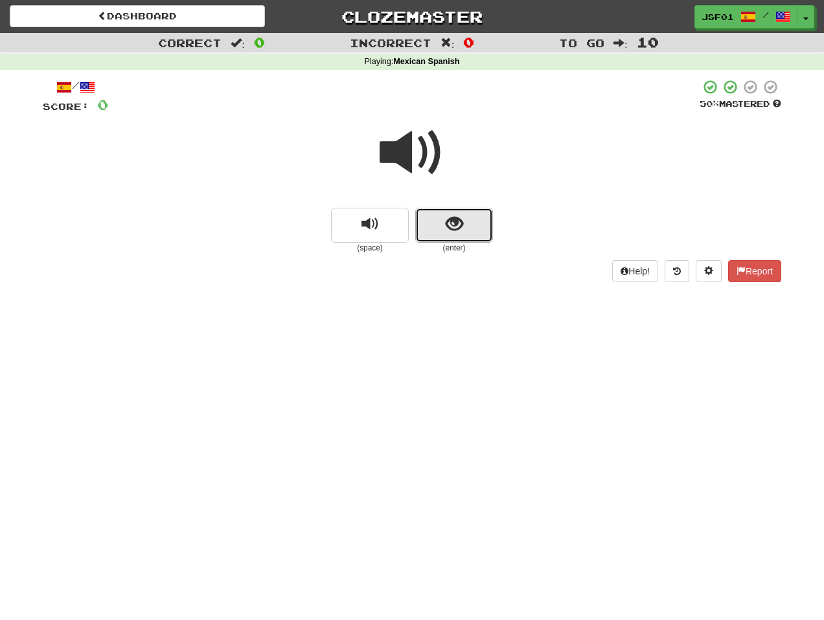
click at [478, 225] on button "show sentence" at bounding box center [454, 225] width 78 height 35
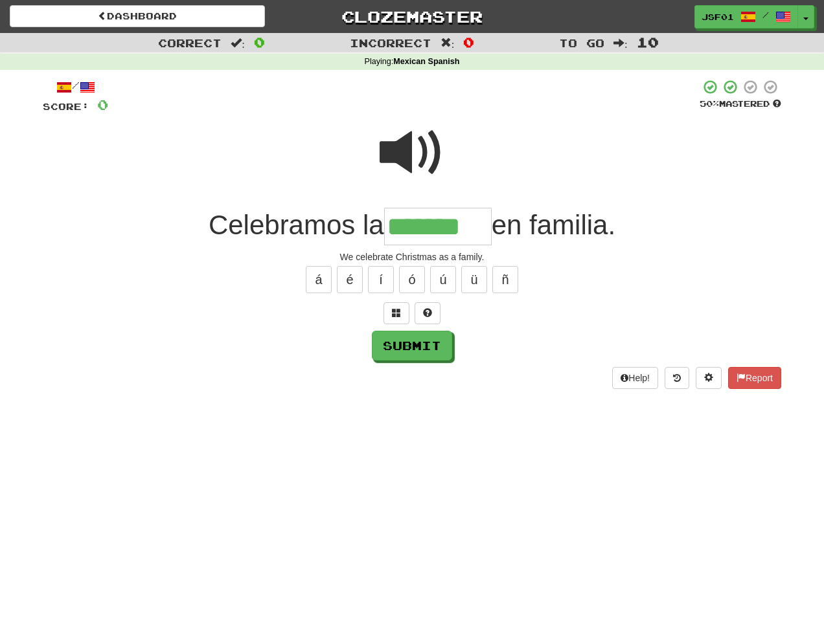
type input "*******"
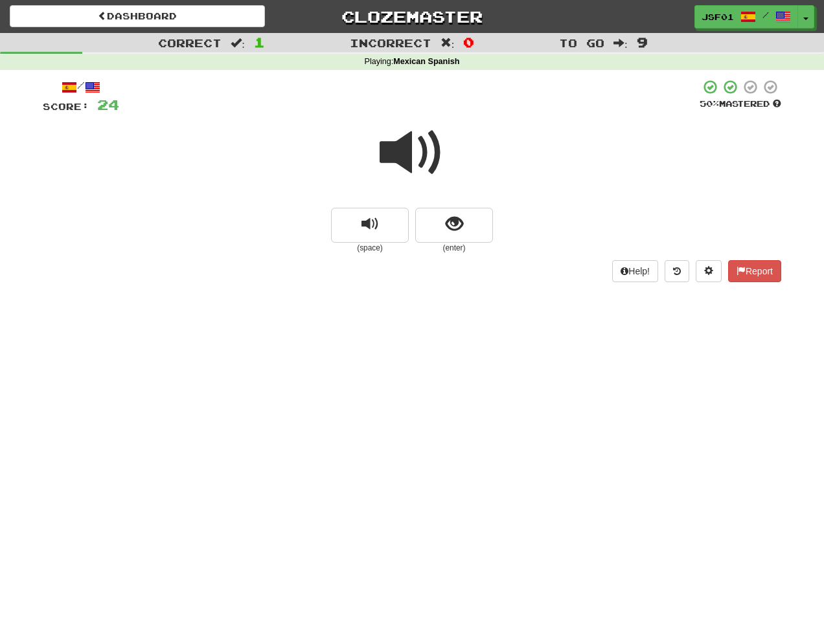
click at [429, 156] on span at bounding box center [411, 152] width 65 height 65
click at [459, 225] on span "show sentence" at bounding box center [453, 224] width 17 height 17
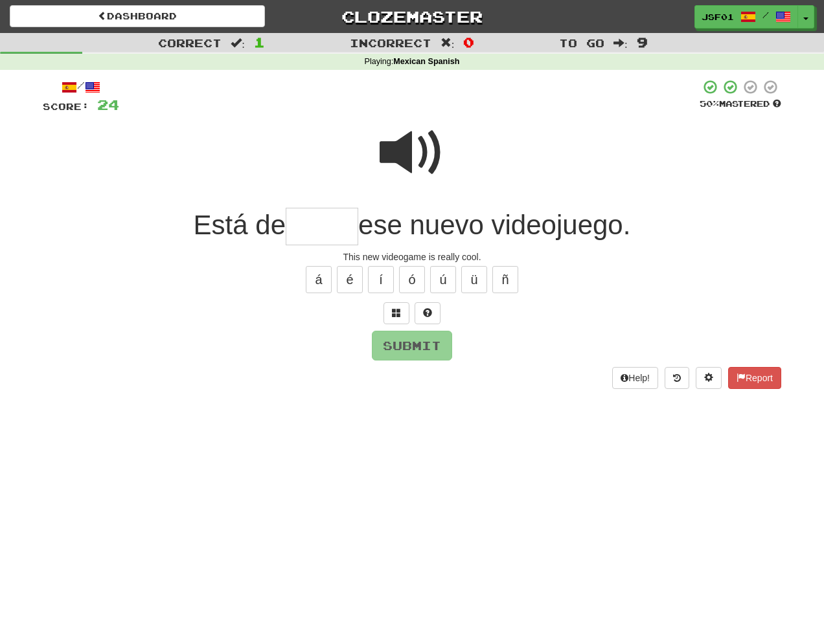
click at [418, 120] on span at bounding box center [411, 152] width 65 height 65
click at [339, 218] on input "text" at bounding box center [322, 227] width 73 height 38
type input "*****"
click at [420, 339] on button "Submit" at bounding box center [412, 347] width 80 height 30
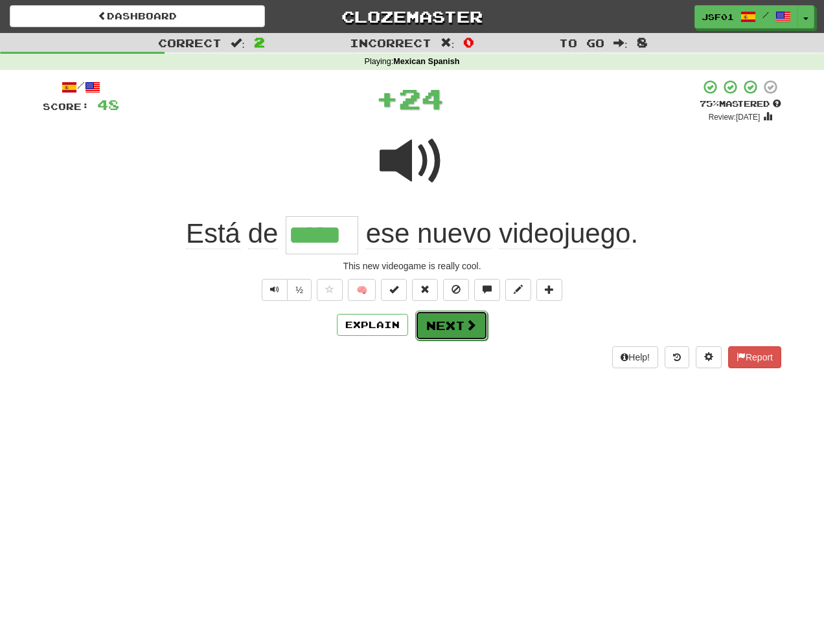
click at [437, 326] on button "Next" at bounding box center [451, 326] width 73 height 30
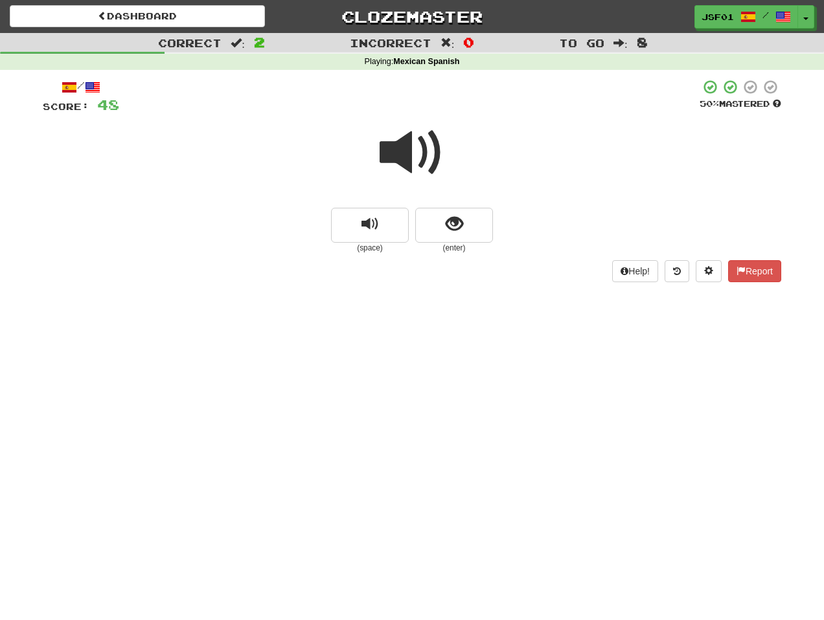
click at [416, 159] on span at bounding box center [411, 152] width 65 height 65
click at [448, 219] on span "show sentence" at bounding box center [453, 224] width 17 height 17
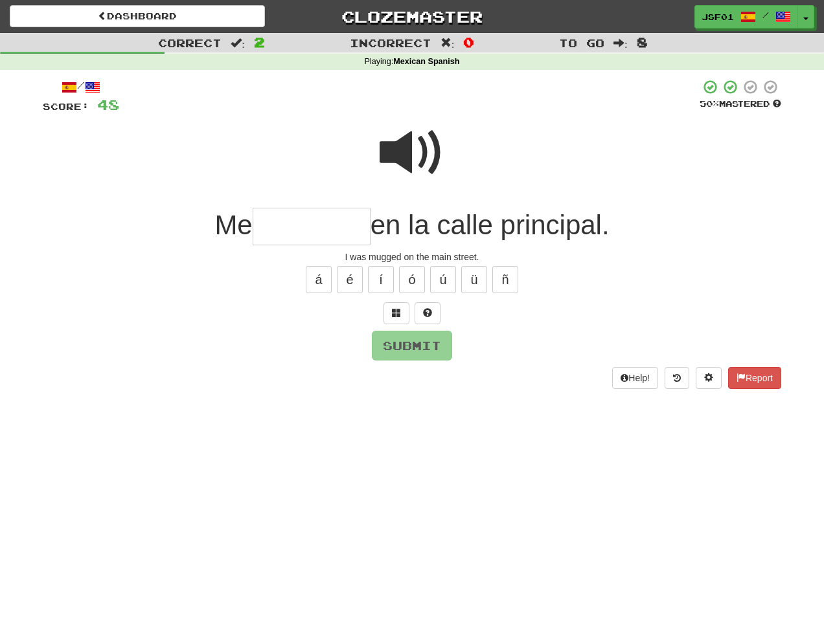
click at [410, 167] on span at bounding box center [411, 152] width 65 height 65
click at [368, 231] on input "text" at bounding box center [312, 227] width 118 height 38
type input "*********"
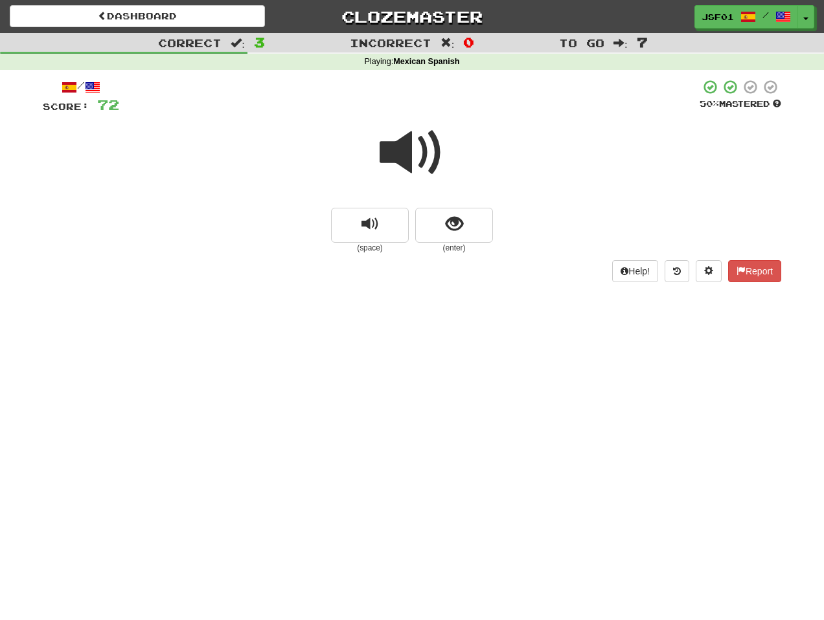
click at [434, 155] on span at bounding box center [411, 152] width 65 height 65
click at [450, 232] on span "show sentence" at bounding box center [453, 224] width 17 height 17
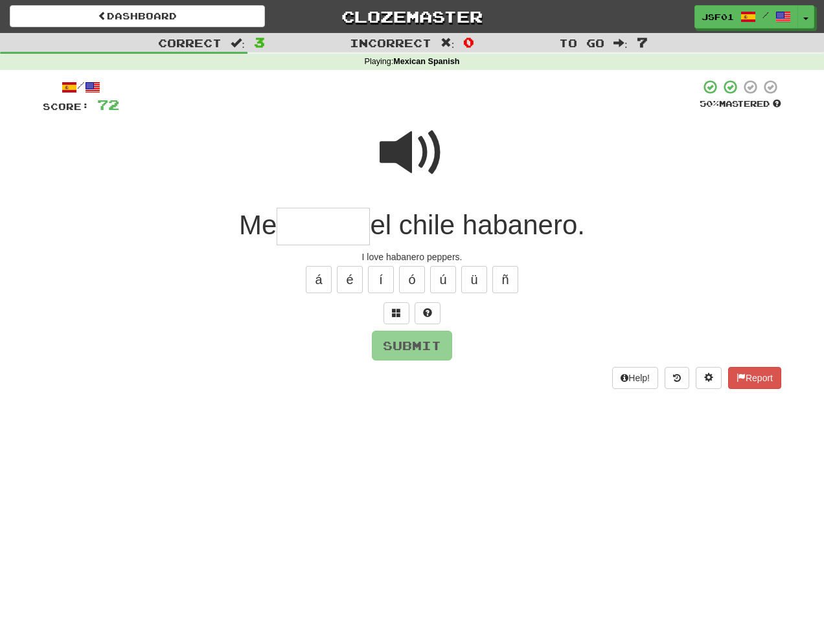
click at [358, 234] on input "text" at bounding box center [322, 227] width 93 height 38
type input "*******"
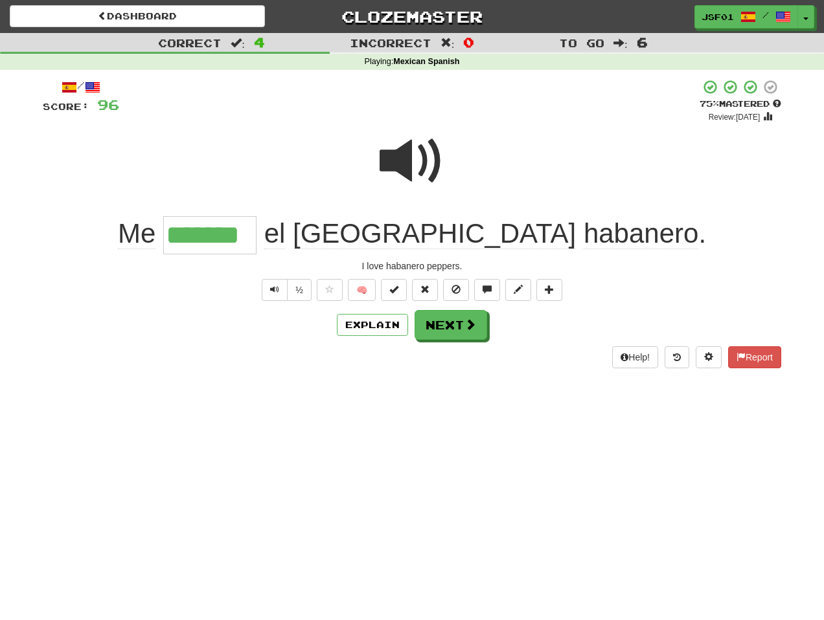
click at [422, 165] on span at bounding box center [411, 161] width 65 height 65
click at [450, 336] on button "Next" at bounding box center [451, 326] width 73 height 30
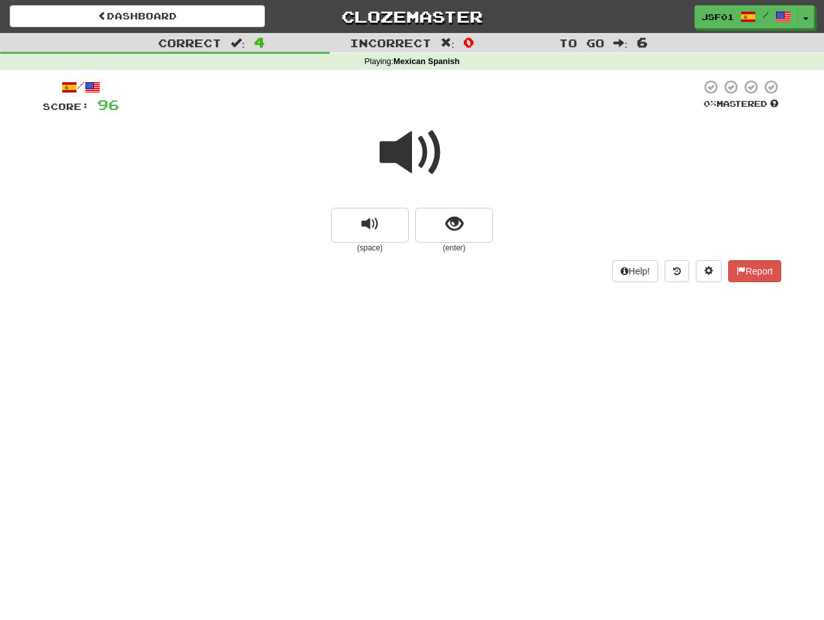
click at [406, 146] on span at bounding box center [411, 152] width 65 height 65
click at [445, 227] on span "show sentence" at bounding box center [453, 224] width 17 height 17
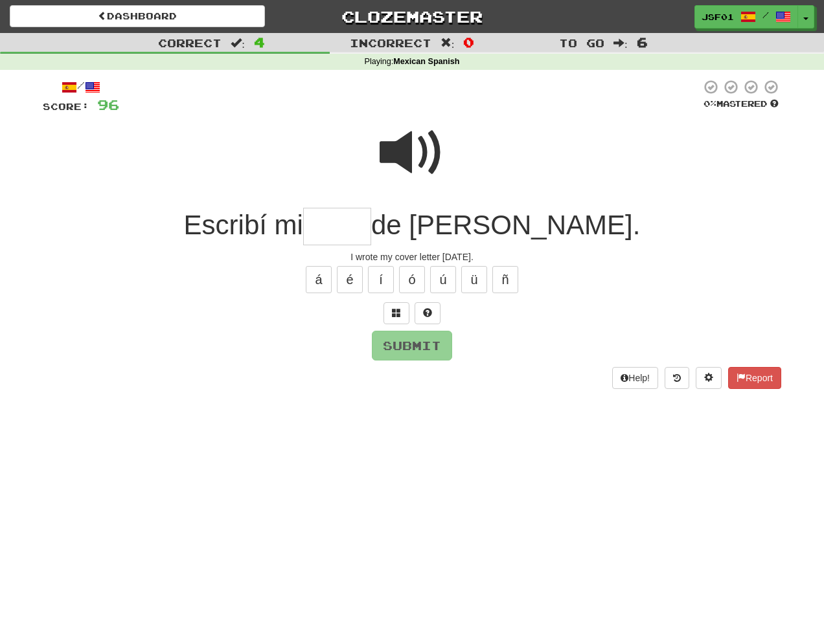
click at [415, 137] on span at bounding box center [411, 152] width 65 height 65
click at [360, 218] on input "text" at bounding box center [337, 227] width 68 height 38
type input "*****"
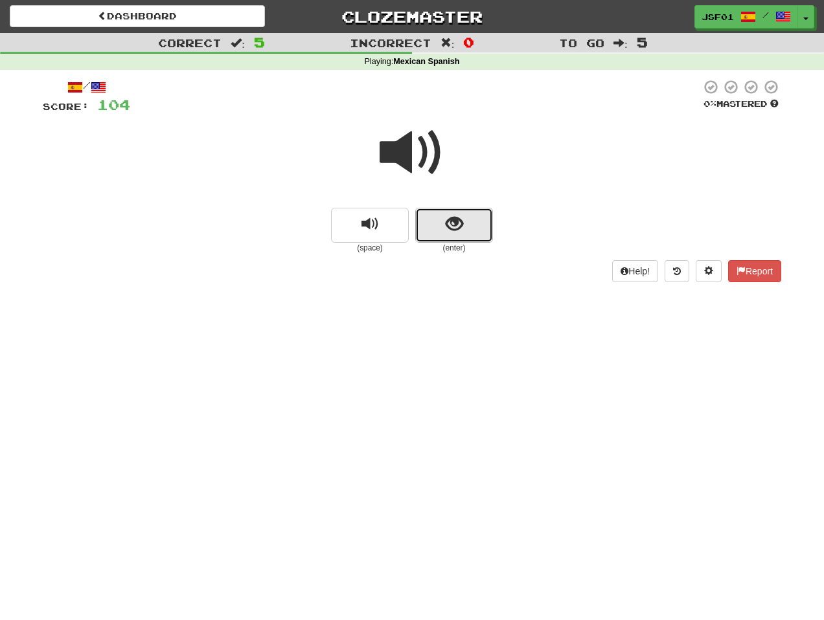
click at [454, 209] on button "show sentence" at bounding box center [454, 225] width 78 height 35
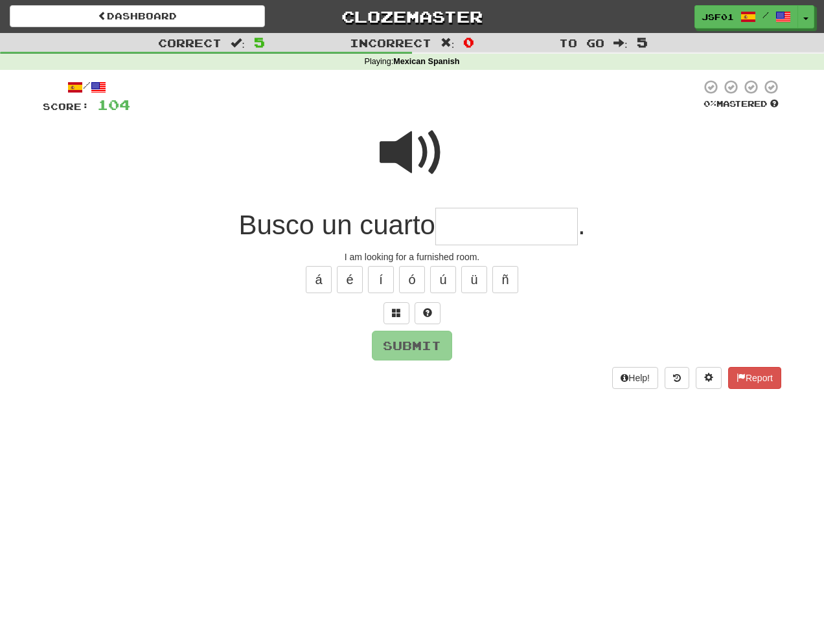
click at [500, 225] on input "text" at bounding box center [506, 227] width 142 height 38
click at [427, 141] on span at bounding box center [411, 152] width 65 height 65
click at [469, 223] on input "text" at bounding box center [506, 227] width 142 height 38
type input "*********"
click at [402, 352] on button "Submit" at bounding box center [412, 347] width 80 height 30
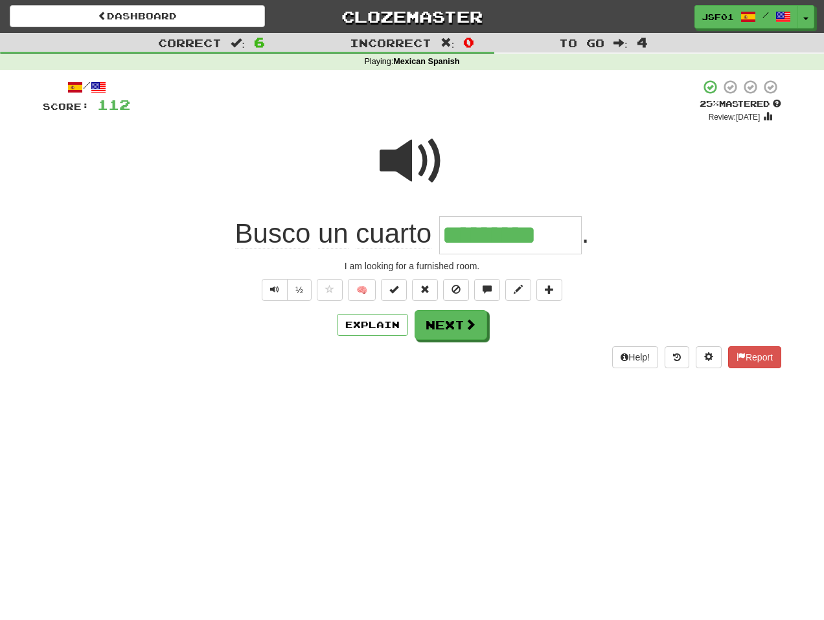
click at [423, 171] on span at bounding box center [411, 161] width 65 height 65
click at [465, 328] on span at bounding box center [471, 325] width 12 height 12
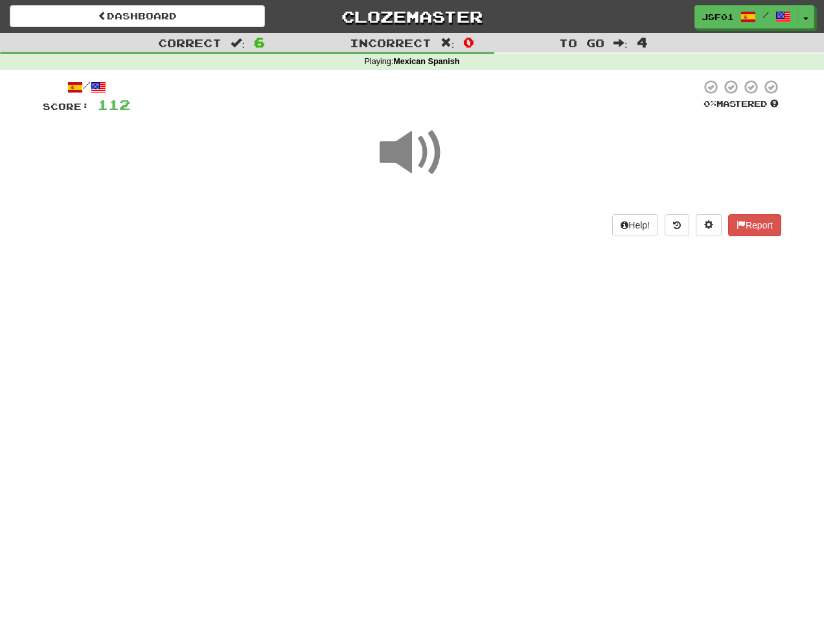
click at [415, 158] on span at bounding box center [411, 152] width 65 height 65
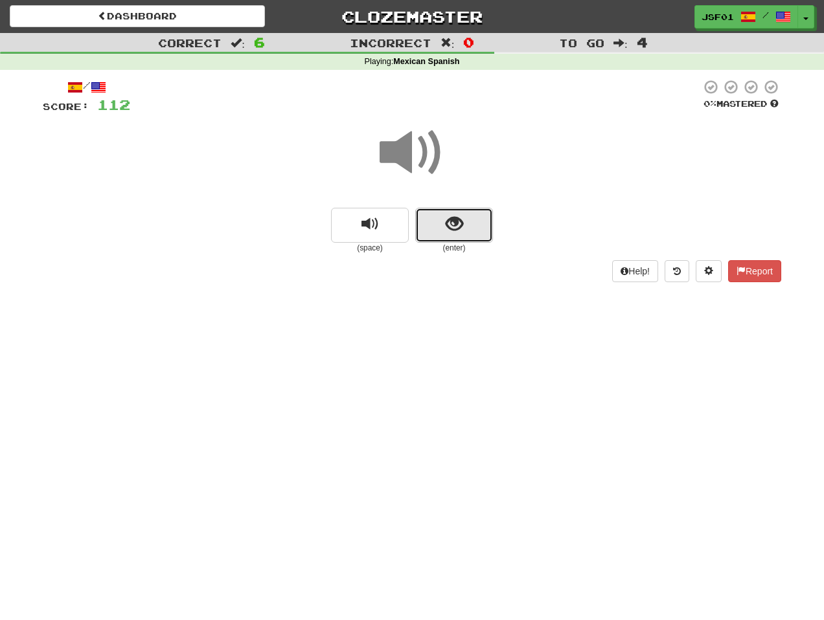
click at [463, 231] on button "show sentence" at bounding box center [454, 225] width 78 height 35
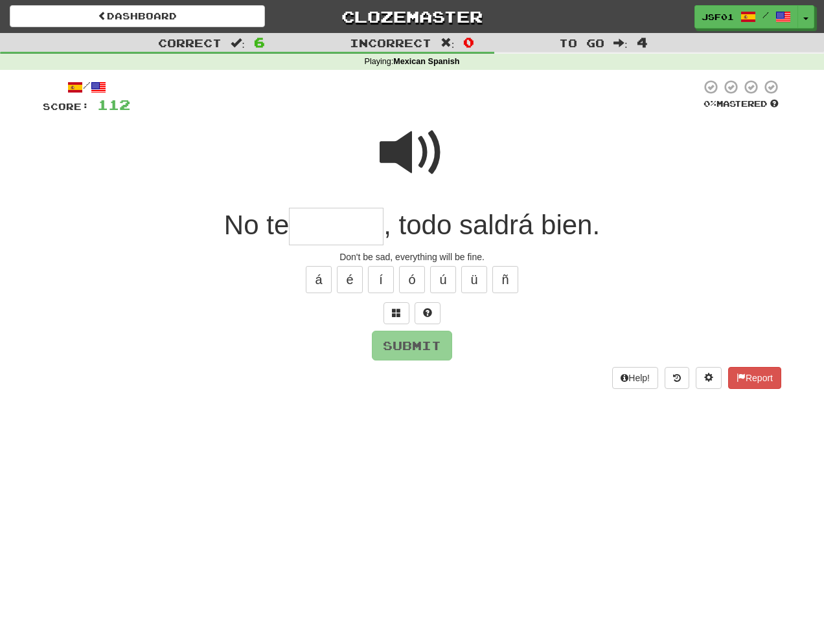
click at [416, 152] on span at bounding box center [411, 152] width 65 height 65
click at [335, 232] on input "text" at bounding box center [336, 227] width 95 height 38
click at [433, 150] on span at bounding box center [411, 152] width 65 height 65
click at [333, 219] on input "text" at bounding box center [336, 227] width 95 height 38
type input "*"
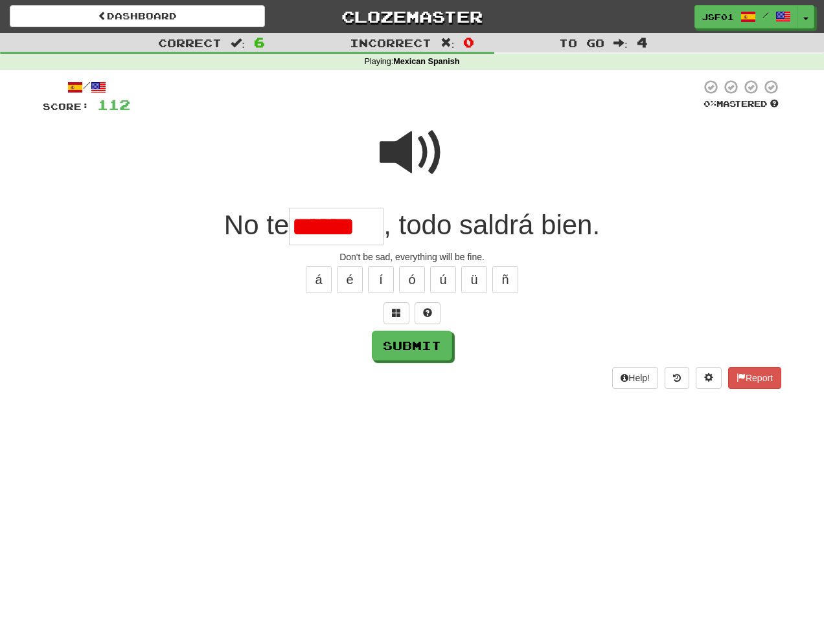
type input "*******"
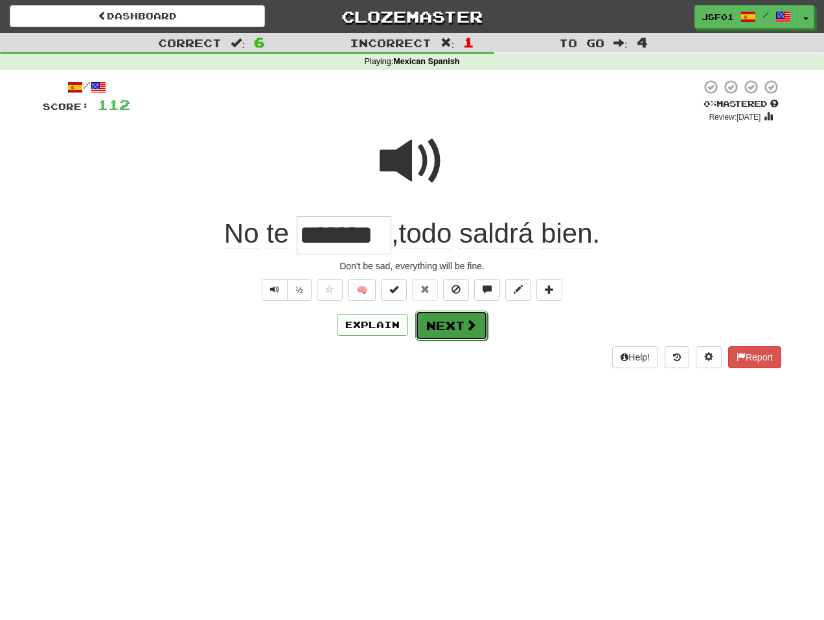
click at [427, 328] on button "Next" at bounding box center [451, 326] width 73 height 30
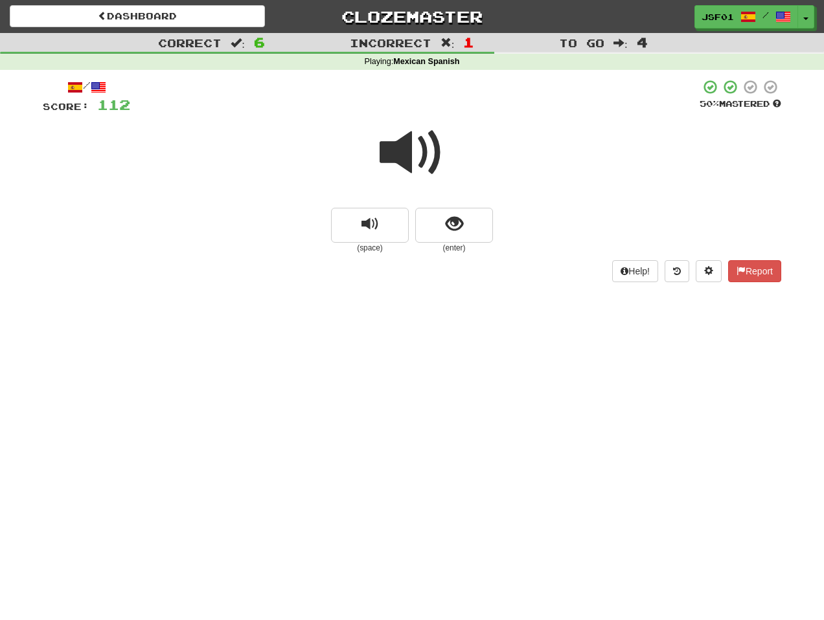
click at [425, 145] on span at bounding box center [411, 152] width 65 height 65
click at [458, 230] on span "show sentence" at bounding box center [453, 224] width 17 height 17
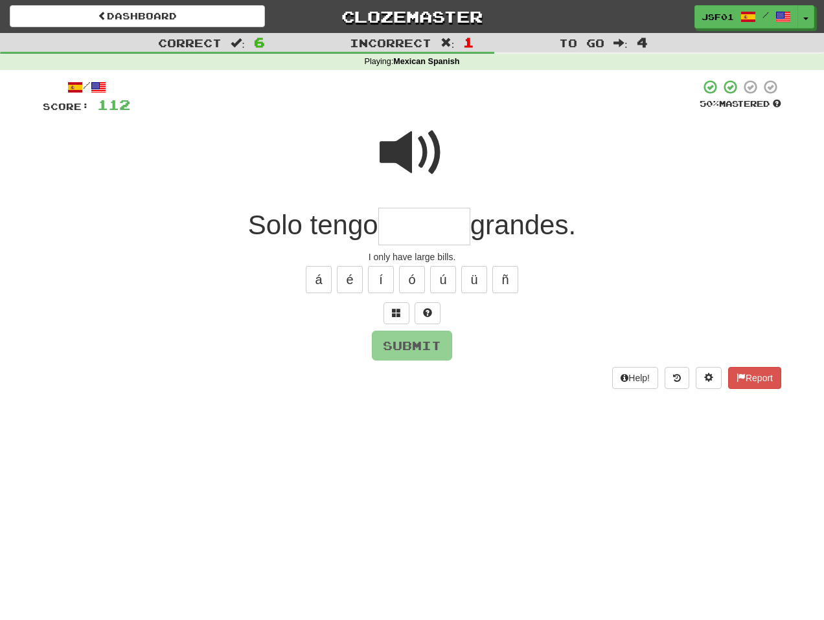
click at [402, 162] on span at bounding box center [411, 152] width 65 height 65
click at [403, 231] on input "text" at bounding box center [424, 227] width 92 height 38
type input "********"
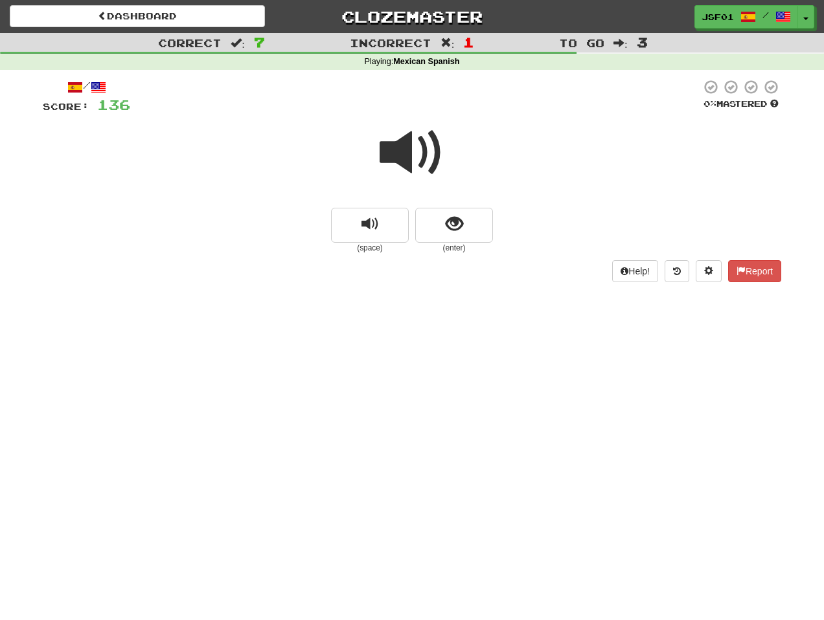
click at [423, 154] on span at bounding box center [411, 152] width 65 height 65
click at [420, 149] on span at bounding box center [411, 152] width 65 height 65
click at [462, 240] on button "show sentence" at bounding box center [454, 225] width 78 height 35
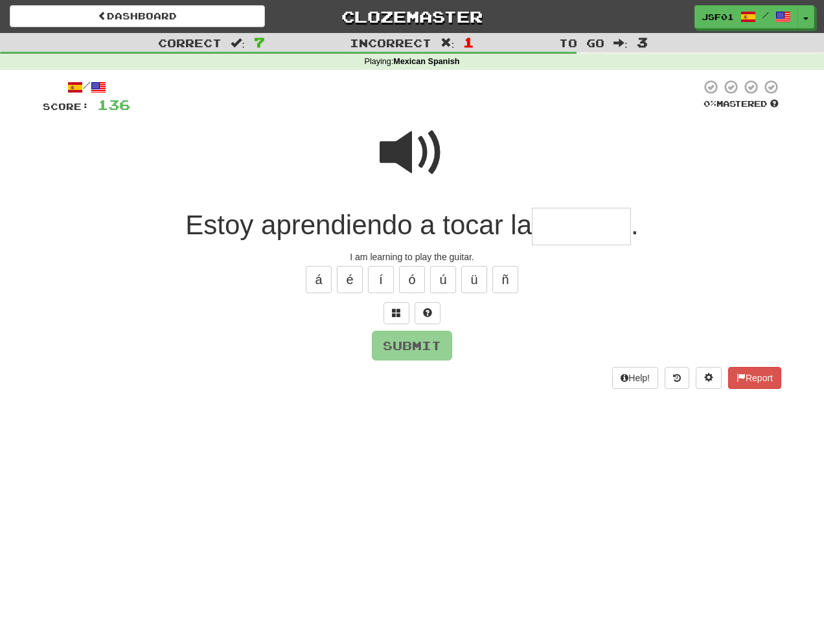
click at [551, 227] on input "text" at bounding box center [581, 227] width 99 height 38
type input "********"
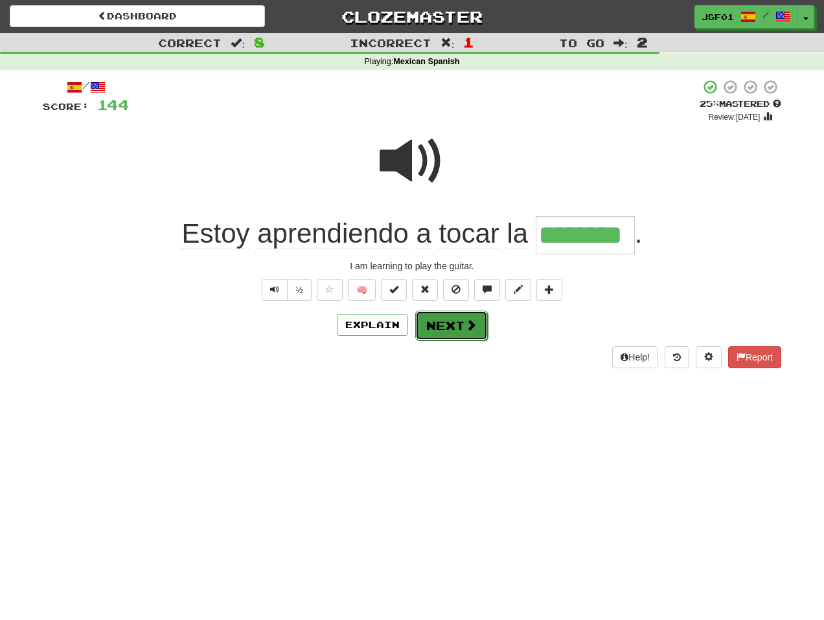
click at [457, 330] on button "Next" at bounding box center [451, 326] width 73 height 30
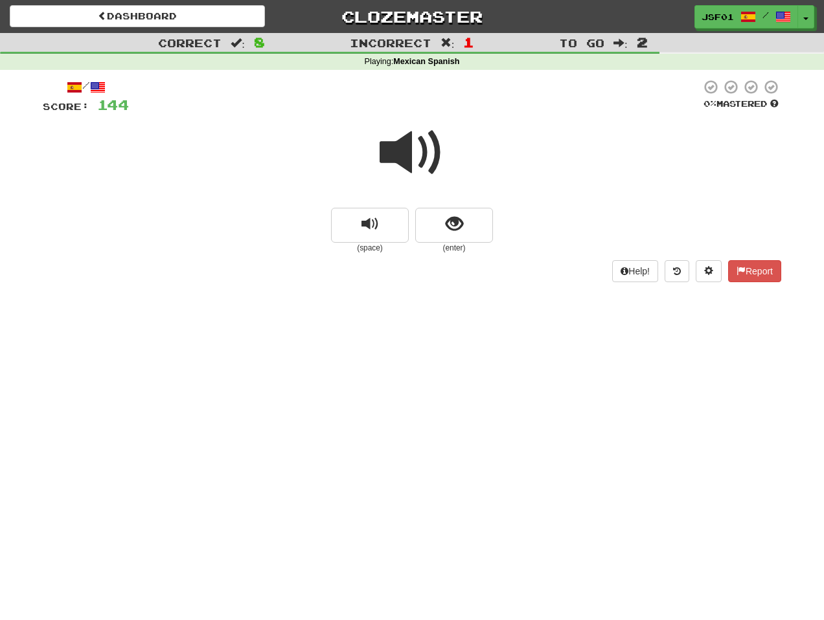
click at [416, 161] on span at bounding box center [411, 152] width 65 height 65
click at [407, 153] on span at bounding box center [411, 152] width 65 height 65
click at [470, 222] on button "show sentence" at bounding box center [454, 225] width 78 height 35
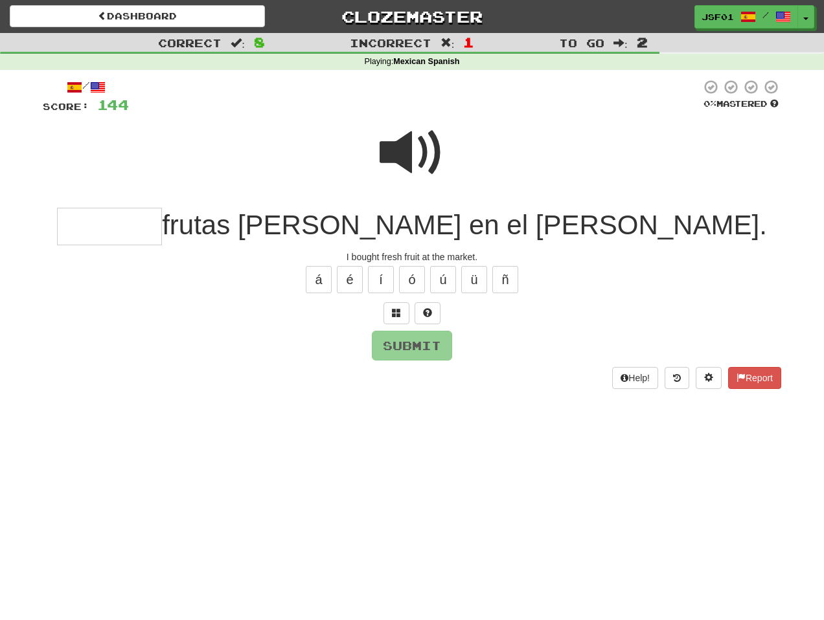
click at [423, 146] on span at bounding box center [411, 152] width 65 height 65
click at [419, 157] on span at bounding box center [411, 152] width 65 height 65
click at [410, 163] on span at bounding box center [411, 152] width 65 height 65
click at [162, 230] on input "text" at bounding box center [109, 227] width 105 height 38
click at [401, 151] on span at bounding box center [411, 152] width 65 height 65
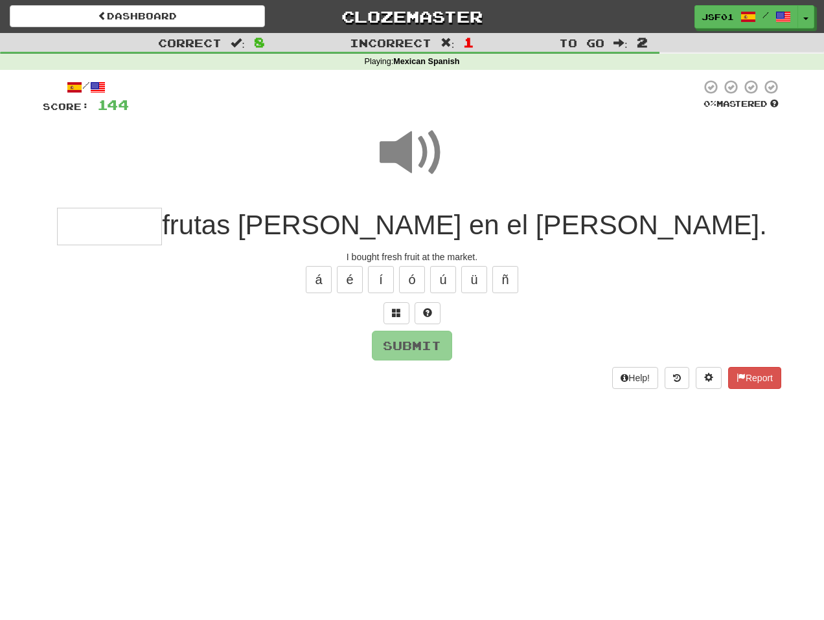
click at [387, 156] on span at bounding box center [411, 152] width 65 height 65
click at [162, 224] on input "text" at bounding box center [109, 227] width 105 height 38
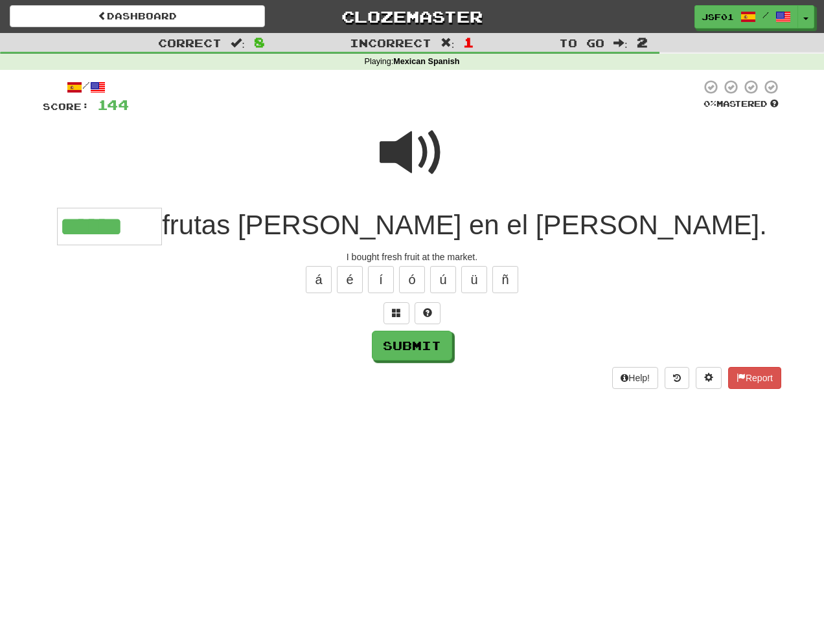
type input "******"
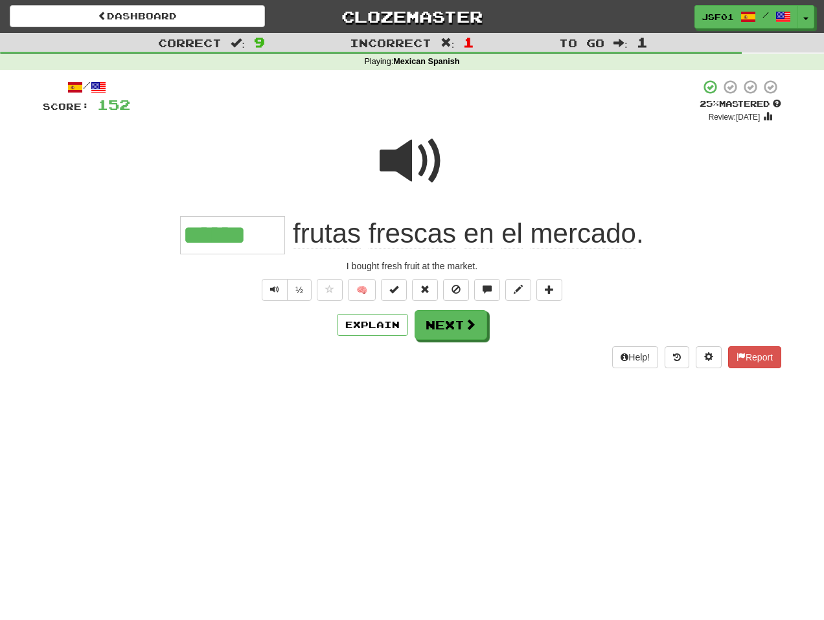
click at [433, 165] on span at bounding box center [411, 161] width 65 height 65
click at [418, 153] on span at bounding box center [411, 161] width 65 height 65
click at [676, 359] on icon at bounding box center [677, 357] width 8 height 9
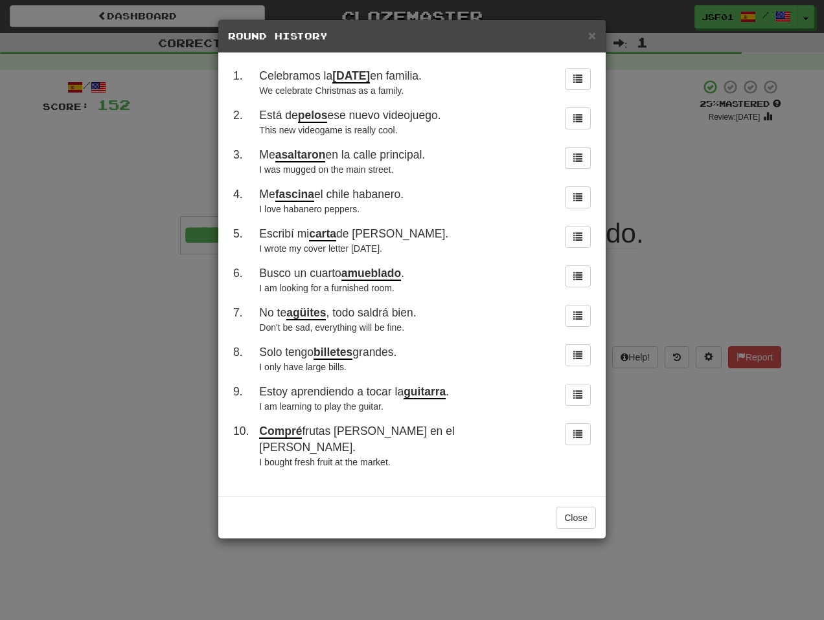
click at [676, 276] on div "× Round History 1 . Celebramos la Navidad en familia. We celebrate Christmas as…" at bounding box center [412, 310] width 824 height 620
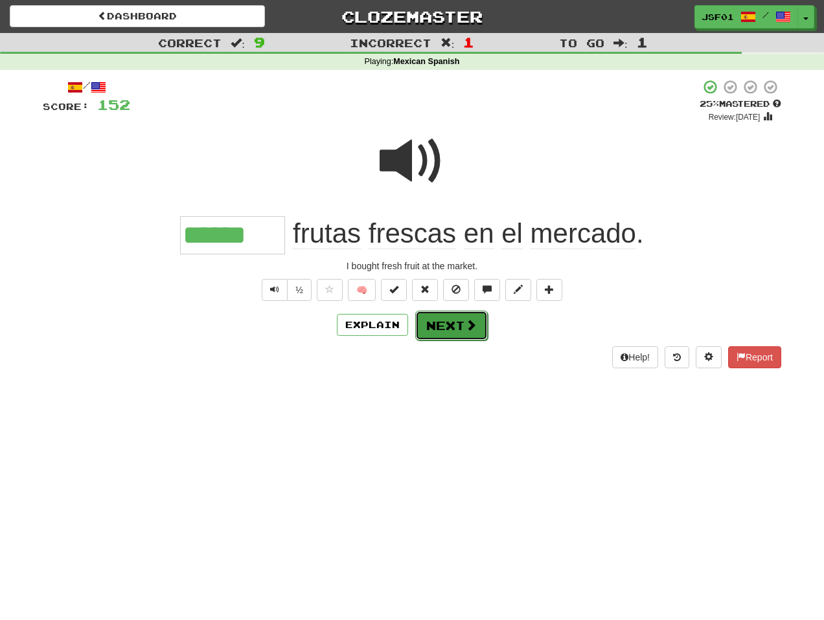
click at [473, 324] on span at bounding box center [471, 325] width 12 height 12
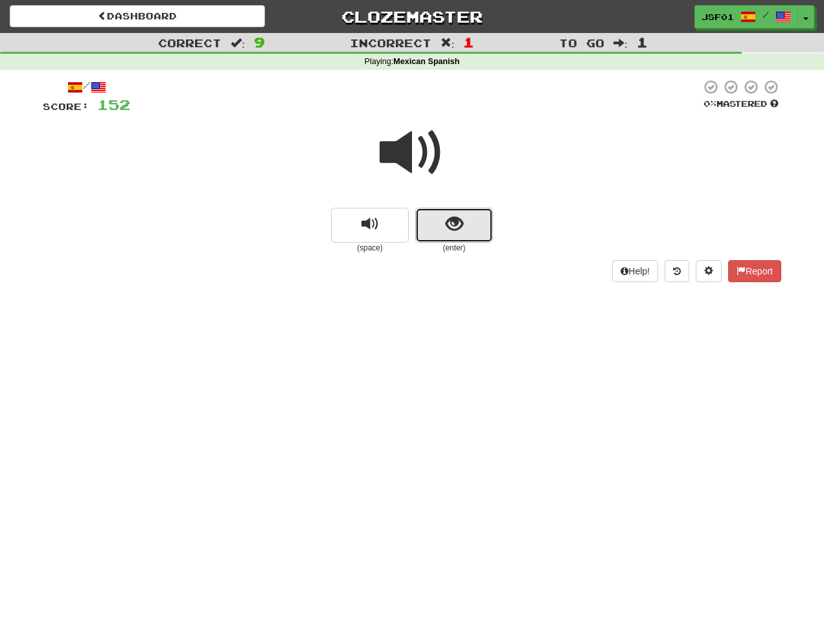
click at [460, 229] on span "show sentence" at bounding box center [453, 224] width 17 height 17
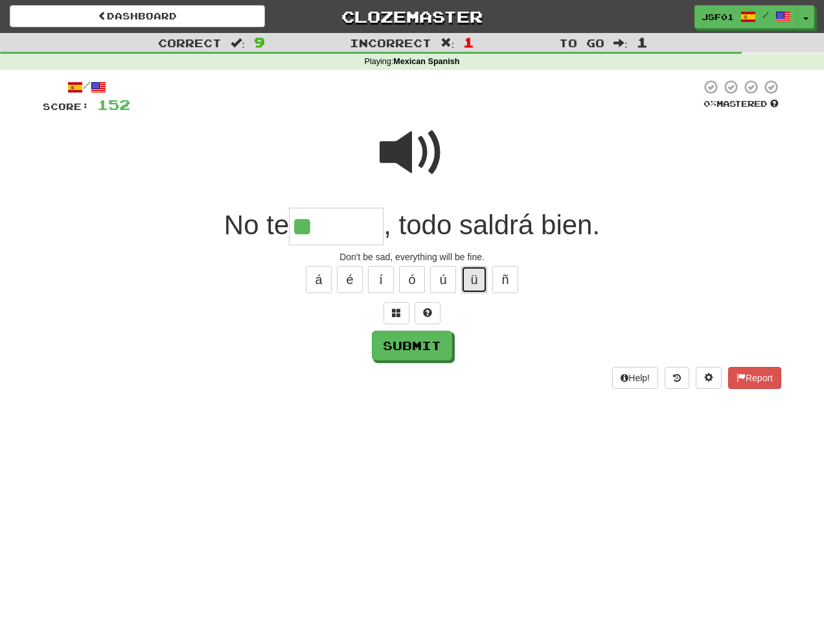
click at [479, 276] on button "ü" at bounding box center [474, 279] width 26 height 27
type input "*******"
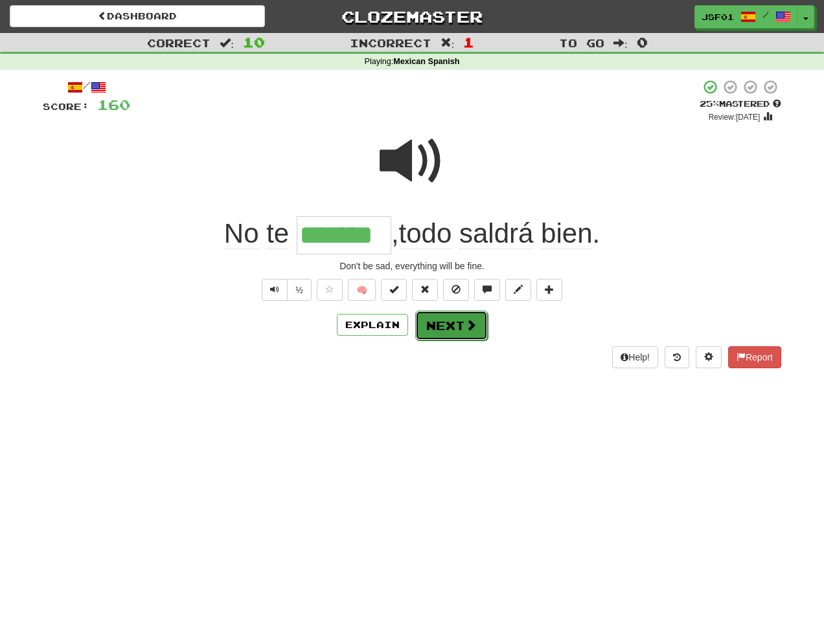
click at [462, 322] on button "Next" at bounding box center [451, 326] width 73 height 30
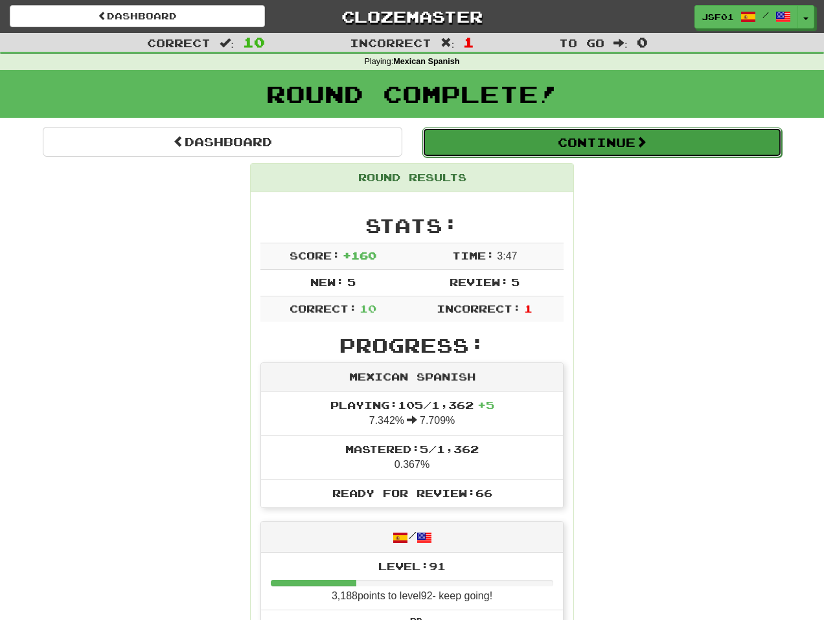
click at [643, 129] on button "Continue" at bounding box center [601, 143] width 359 height 30
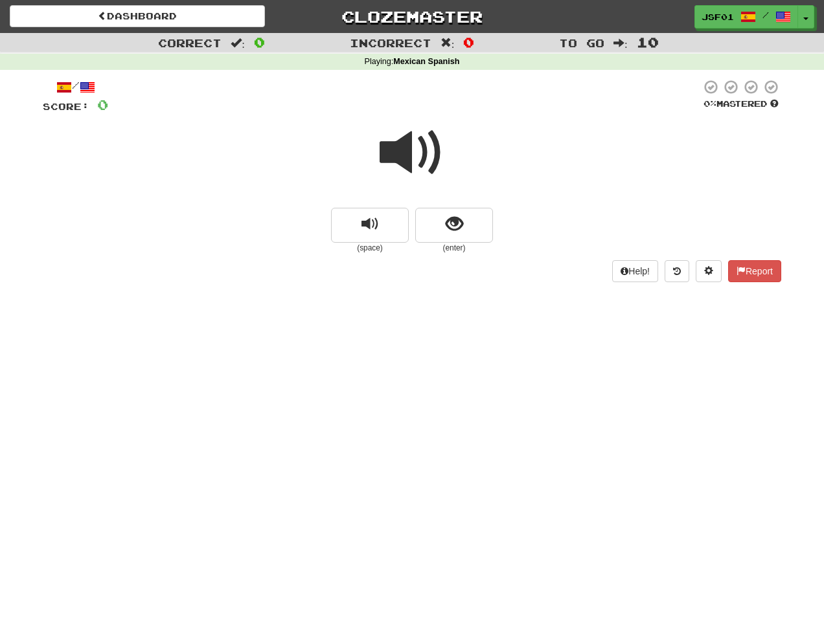
click at [429, 174] on span at bounding box center [411, 152] width 65 height 65
click at [426, 153] on span at bounding box center [411, 152] width 65 height 65
click at [422, 157] on span at bounding box center [411, 152] width 65 height 65
click at [422, 155] on span at bounding box center [411, 152] width 65 height 65
click at [467, 227] on button "show sentence" at bounding box center [454, 225] width 78 height 35
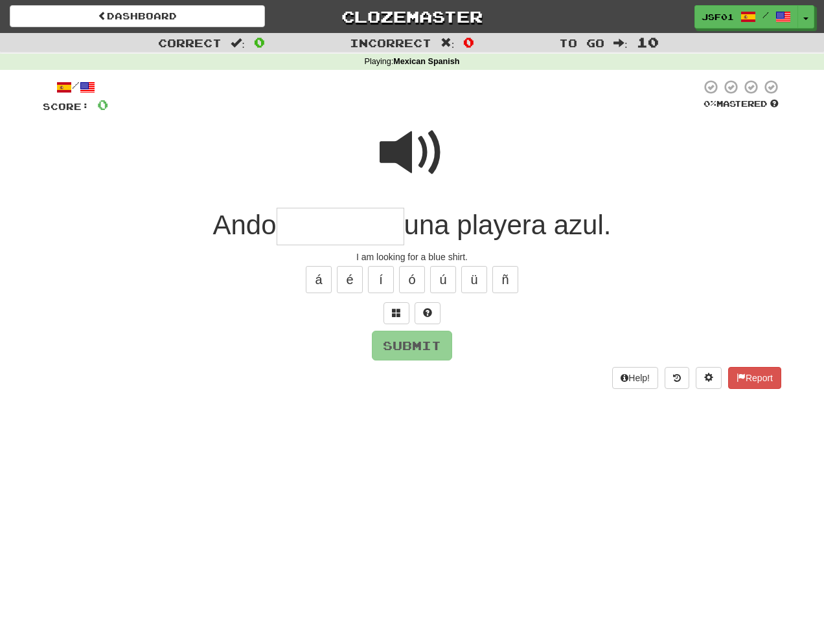
click at [336, 236] on input "text" at bounding box center [340, 227] width 128 height 38
type input "********"
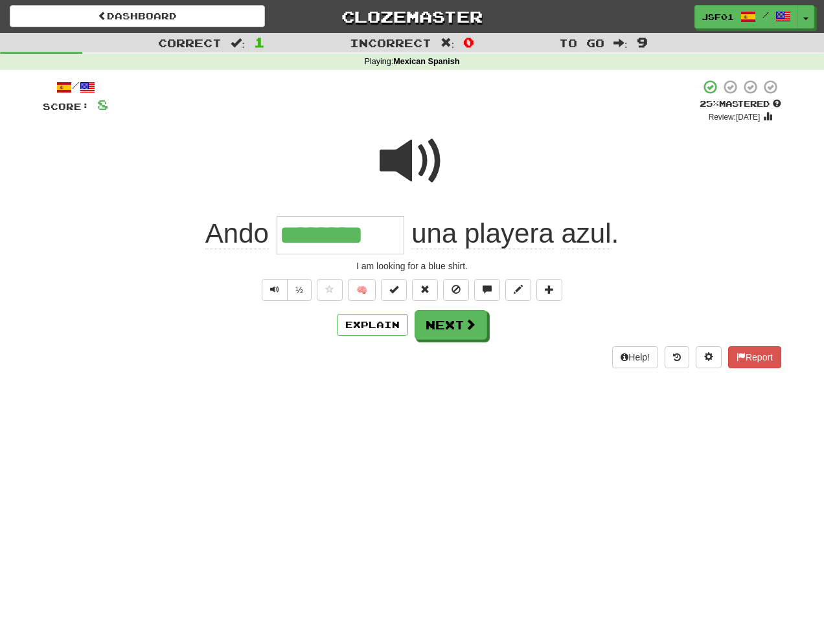
click at [423, 161] on span at bounding box center [411, 161] width 65 height 65
click at [448, 330] on button "Next" at bounding box center [451, 326] width 73 height 30
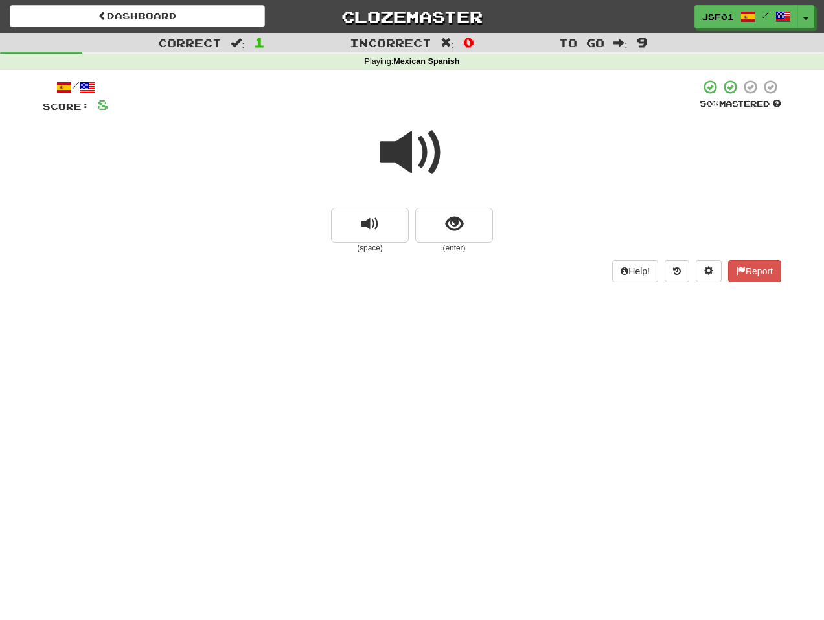
click at [417, 148] on span at bounding box center [411, 152] width 65 height 65
click at [417, 146] on span at bounding box center [411, 152] width 65 height 65
click at [423, 142] on span at bounding box center [411, 152] width 65 height 65
click at [437, 161] on span at bounding box center [411, 152] width 65 height 65
click at [457, 227] on span "show sentence" at bounding box center [453, 224] width 17 height 17
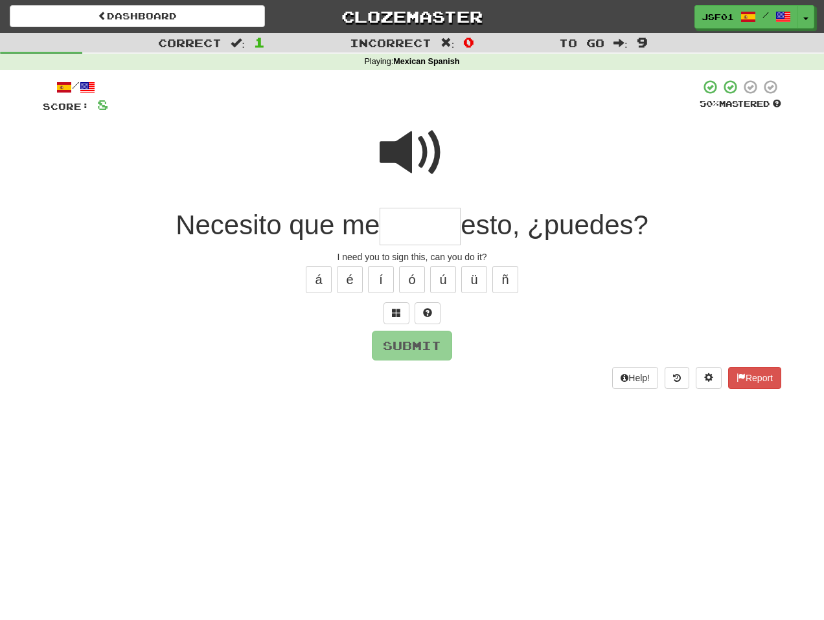
click at [419, 144] on span at bounding box center [411, 152] width 65 height 65
click at [411, 147] on span at bounding box center [411, 152] width 65 height 65
click at [420, 236] on input "text" at bounding box center [419, 227] width 81 height 38
click at [418, 150] on span at bounding box center [411, 152] width 65 height 65
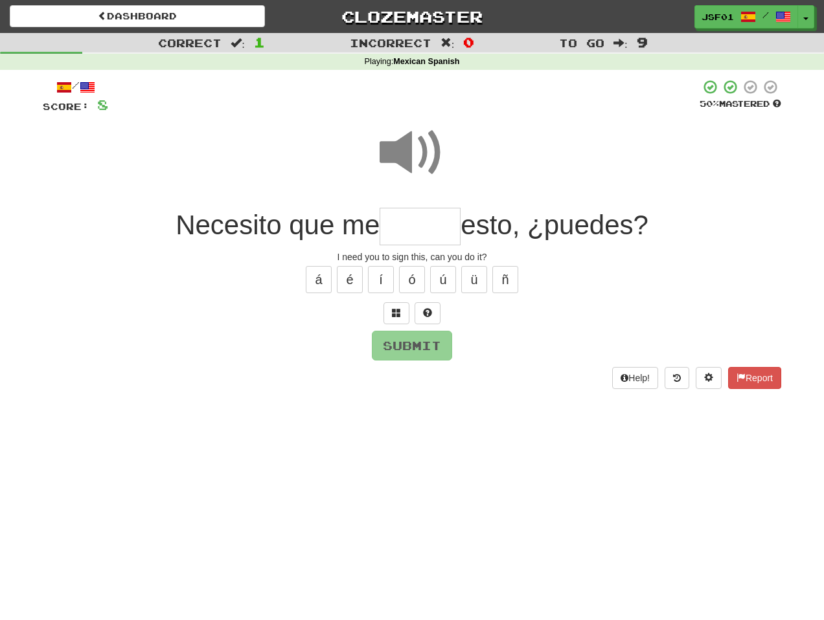
click at [419, 150] on span at bounding box center [411, 152] width 65 height 65
click at [416, 146] on span at bounding box center [411, 152] width 65 height 65
click at [429, 155] on span at bounding box center [411, 152] width 65 height 65
click at [418, 158] on span at bounding box center [411, 152] width 65 height 65
click at [408, 143] on span at bounding box center [411, 152] width 65 height 65
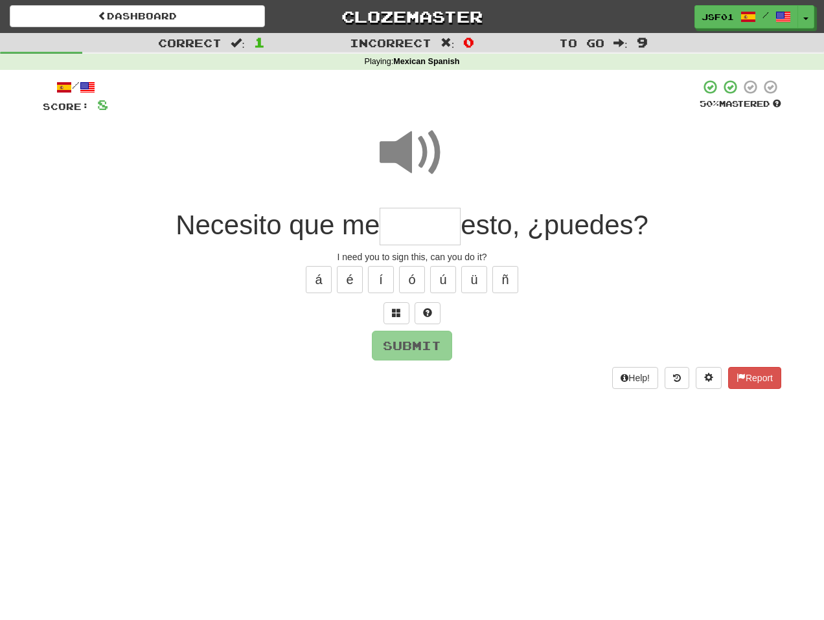
click at [422, 229] on input "text" at bounding box center [419, 227] width 81 height 38
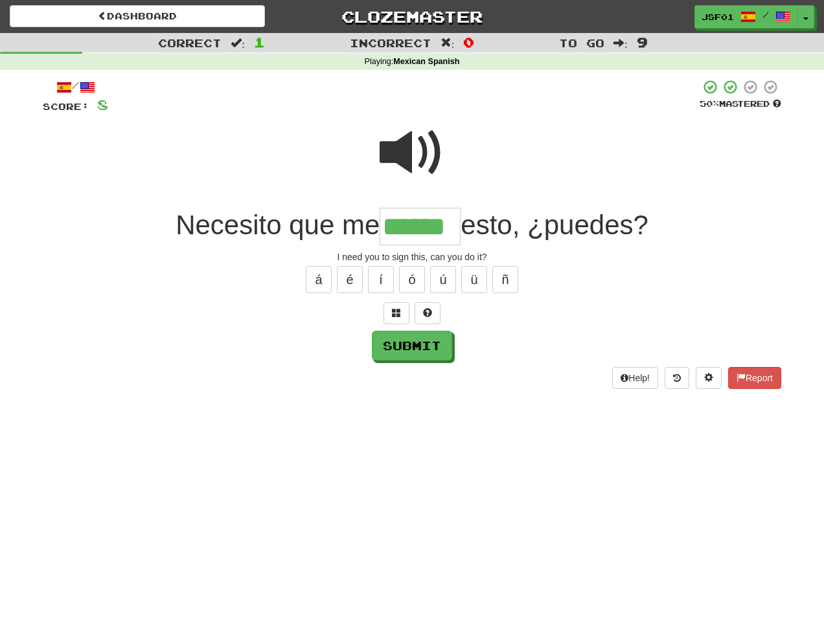
type input "******"
